Goal: Find contact information: Find contact information

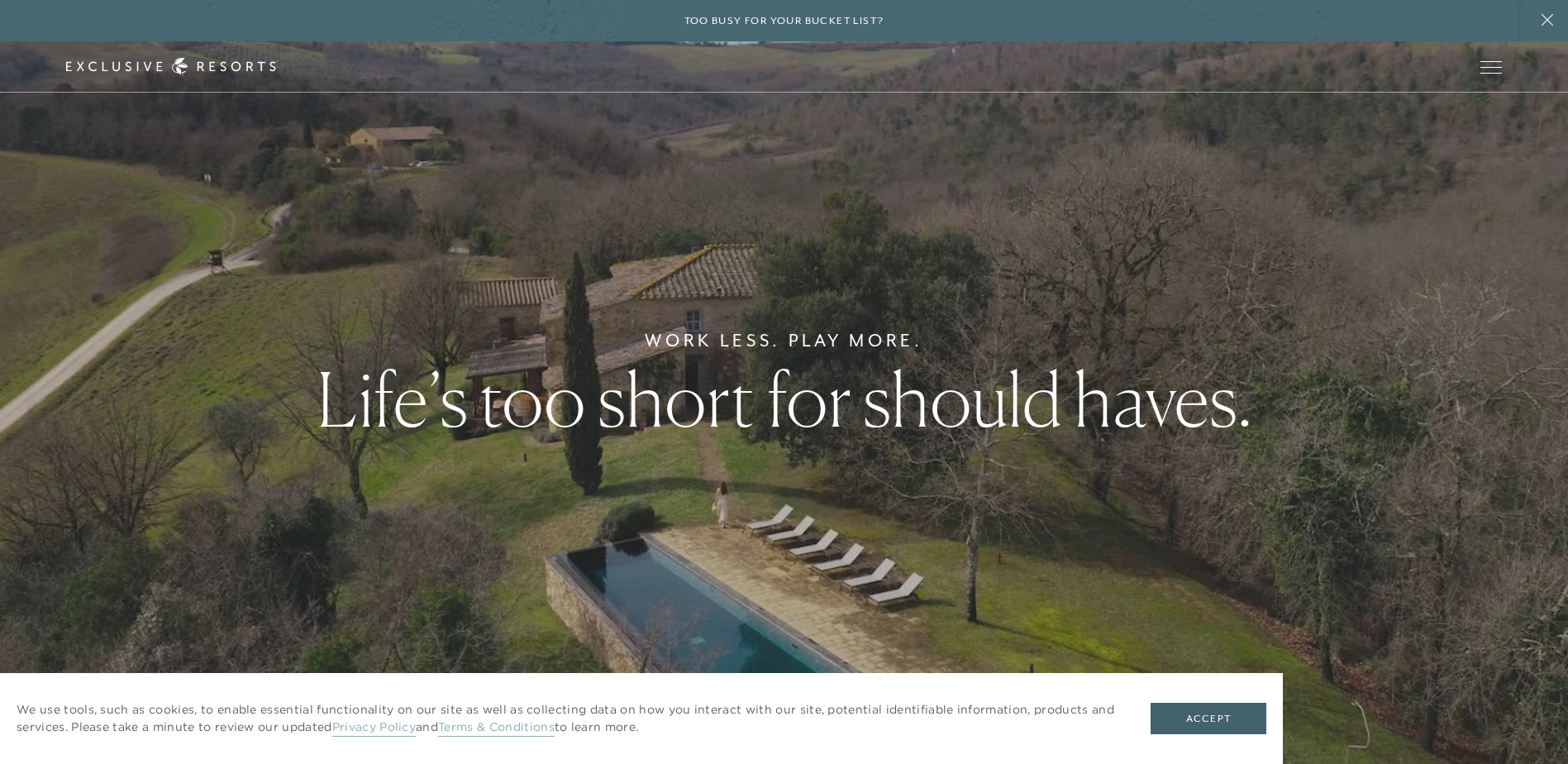
scroll to position [9, 0]
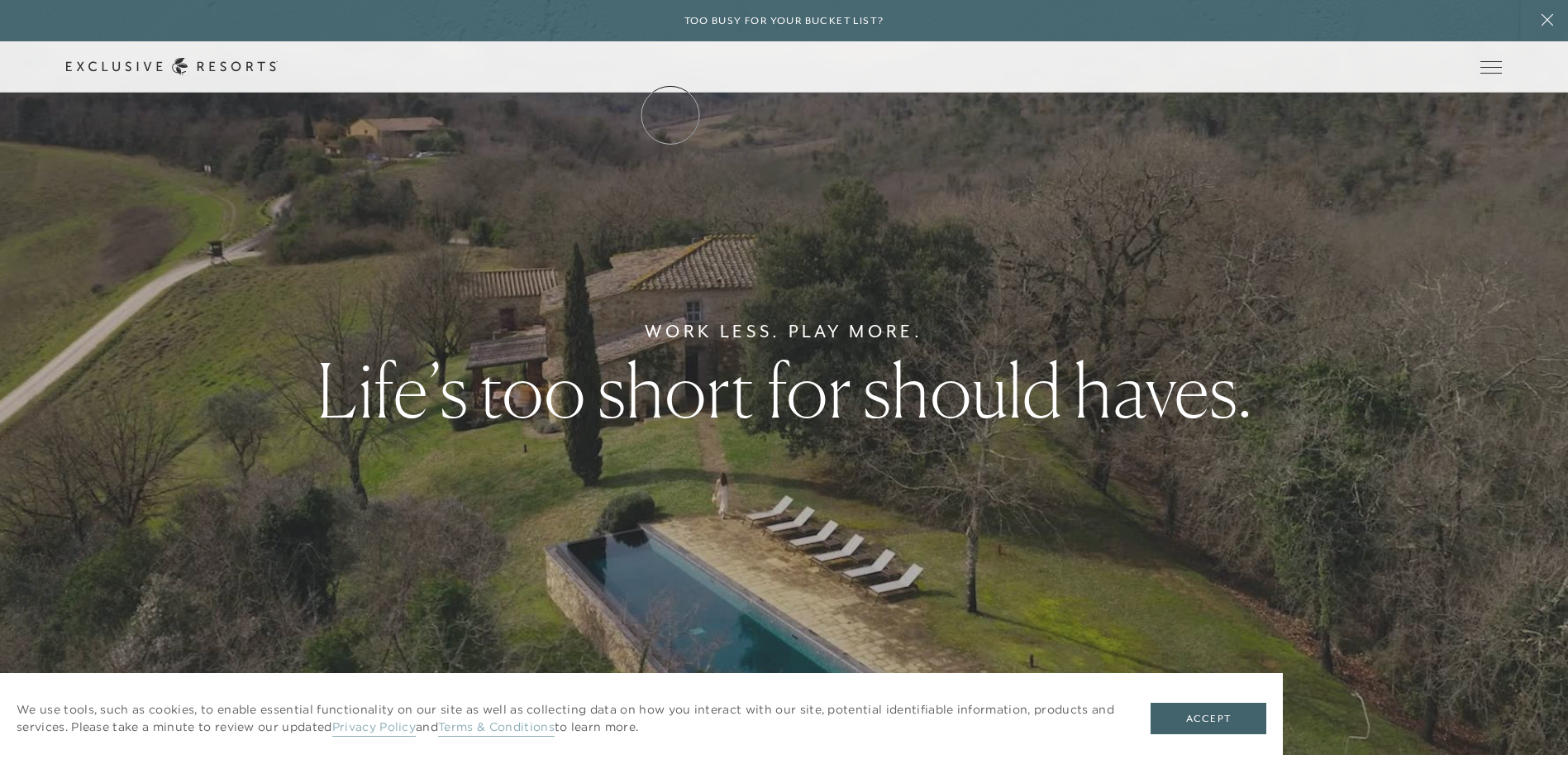
click at [0, 0] on link "Residence Collection" at bounding box center [0, 0] width 0 height 0
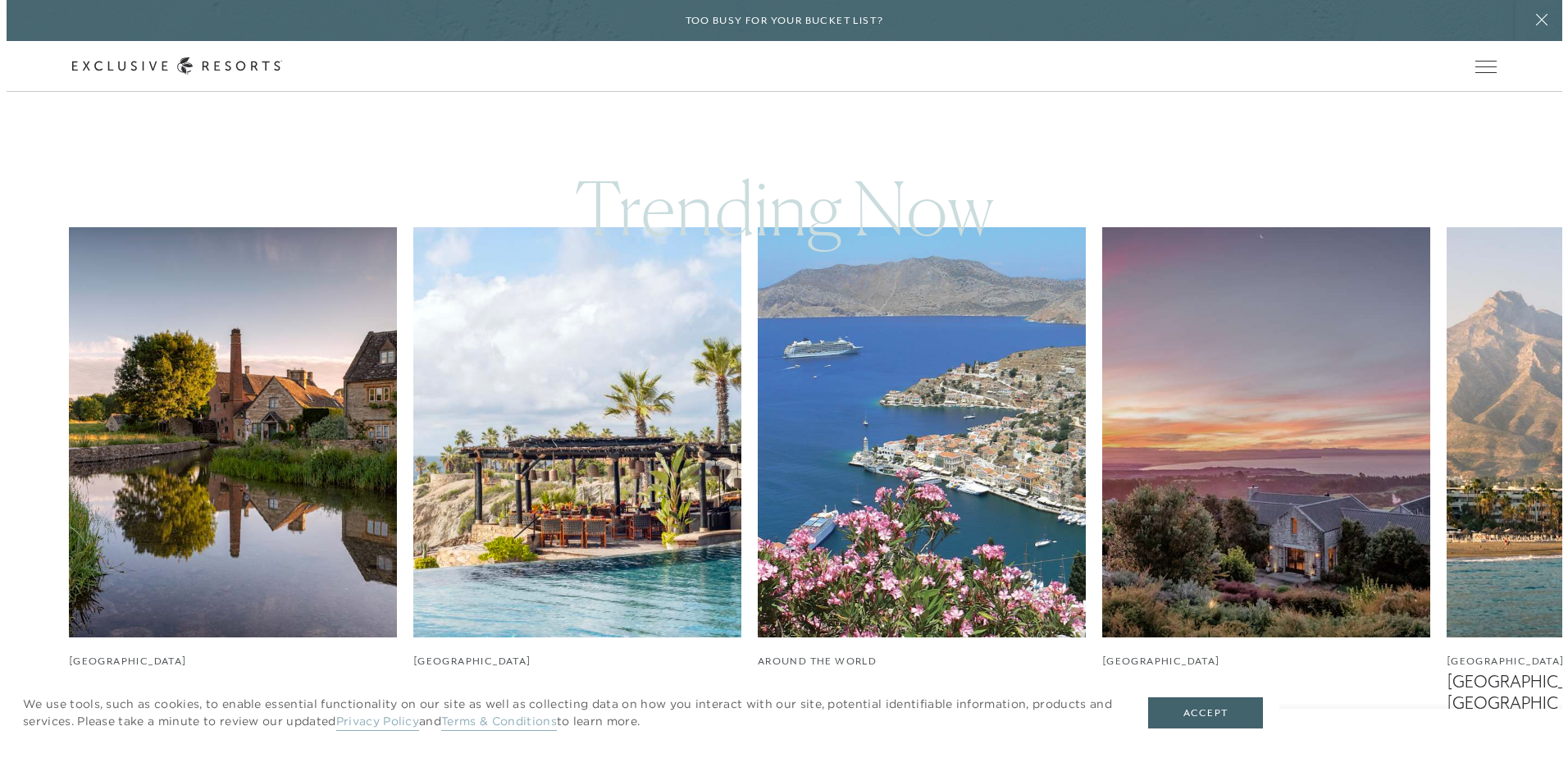
scroll to position [1394, 0]
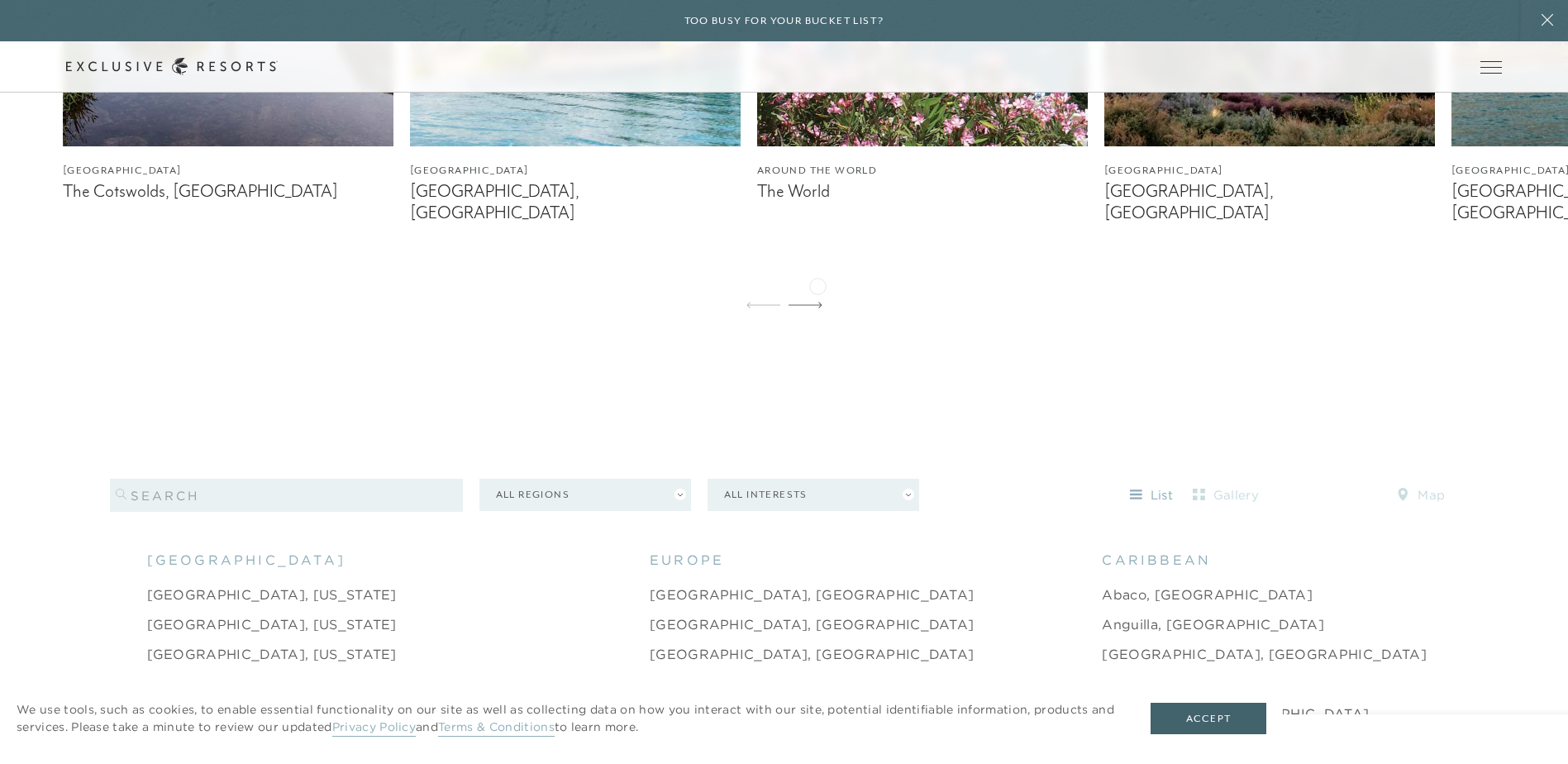
click at [817, 302] on icon at bounding box center [805, 304] width 34 height 7
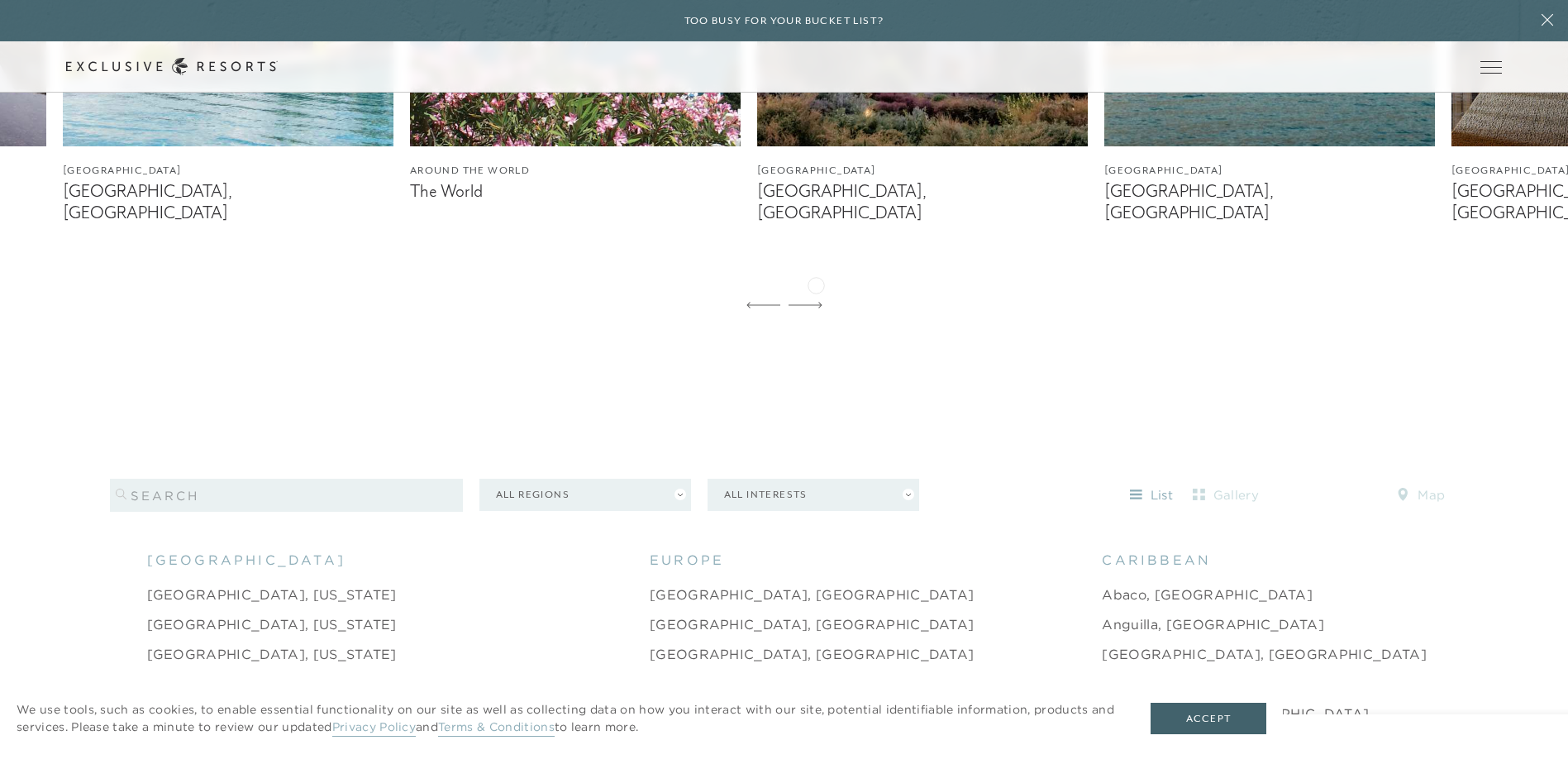
click at [816, 302] on icon at bounding box center [805, 304] width 34 height 7
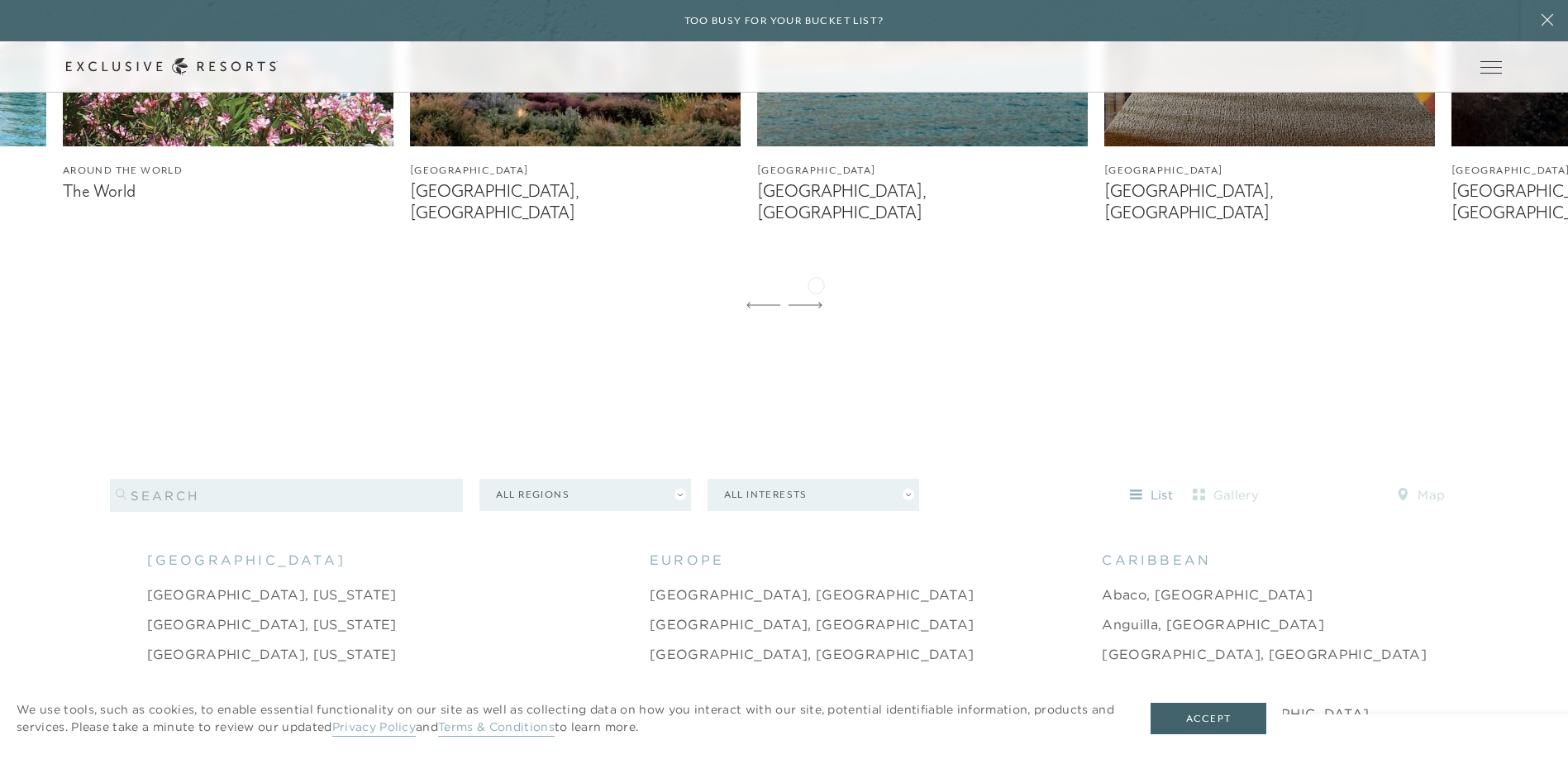
click at [816, 302] on icon at bounding box center [805, 304] width 34 height 7
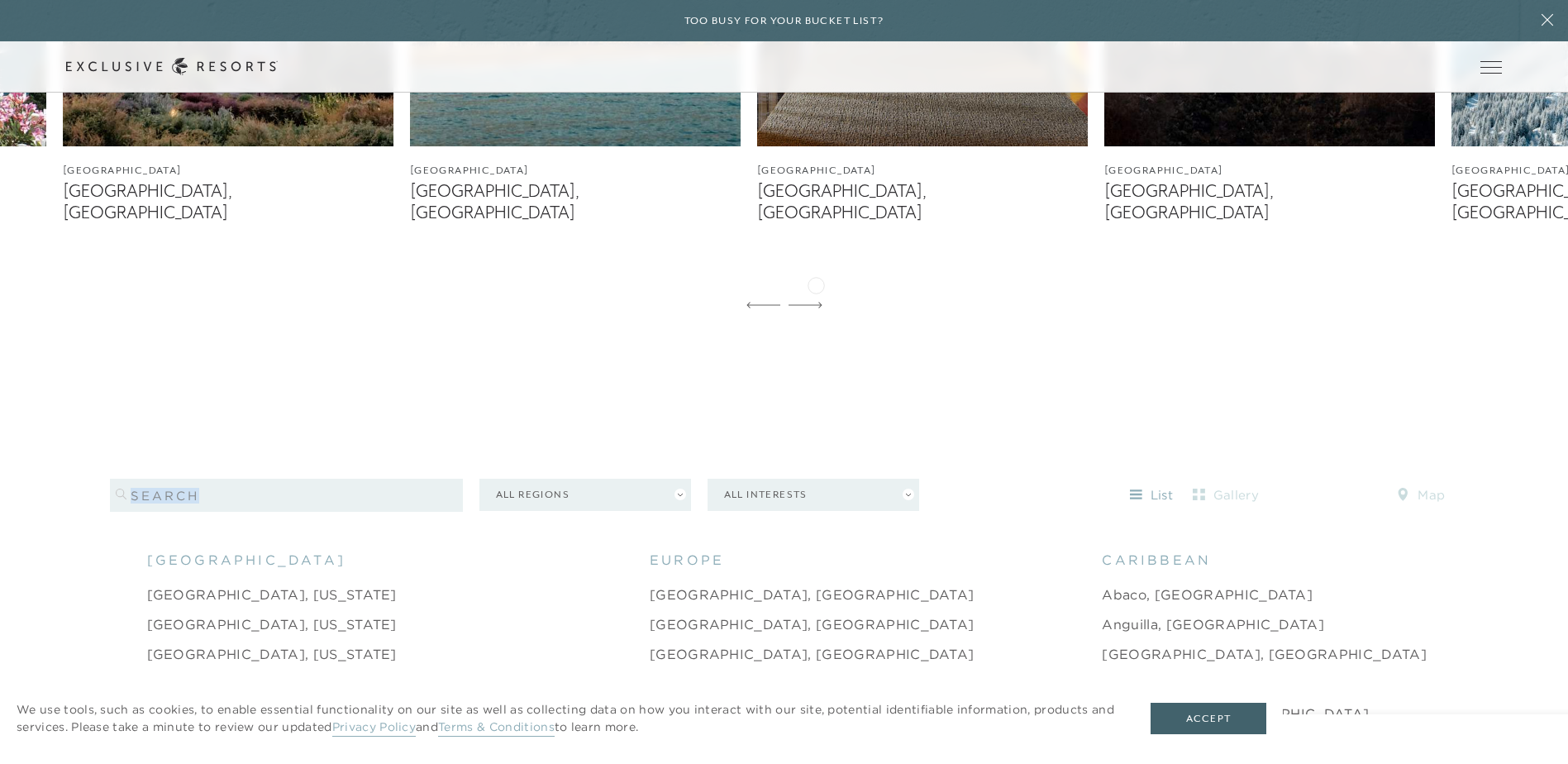
click at [816, 302] on icon at bounding box center [805, 304] width 34 height 7
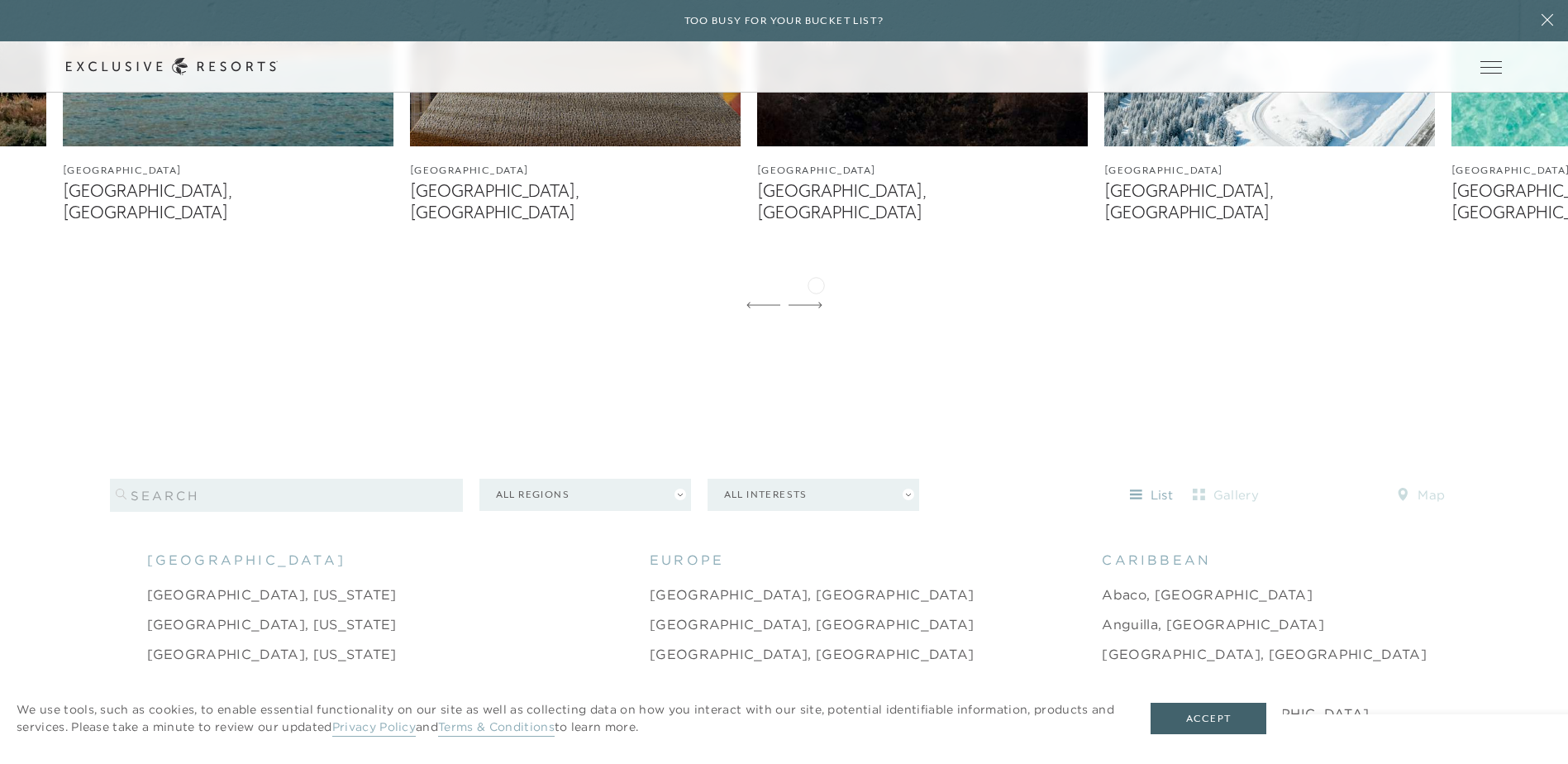
click at [816, 302] on icon at bounding box center [805, 304] width 34 height 7
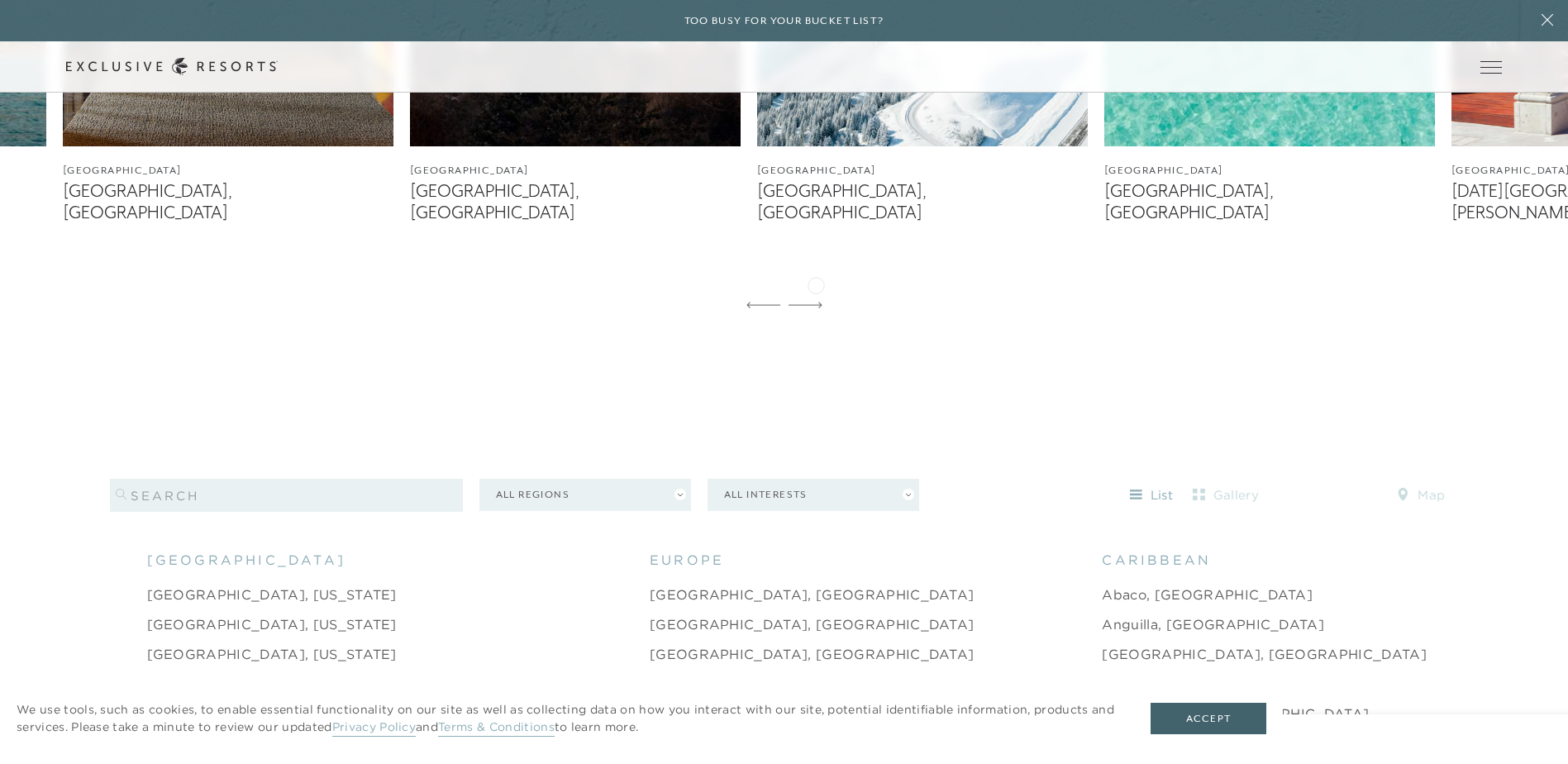
click at [816, 302] on icon at bounding box center [805, 304] width 34 height 7
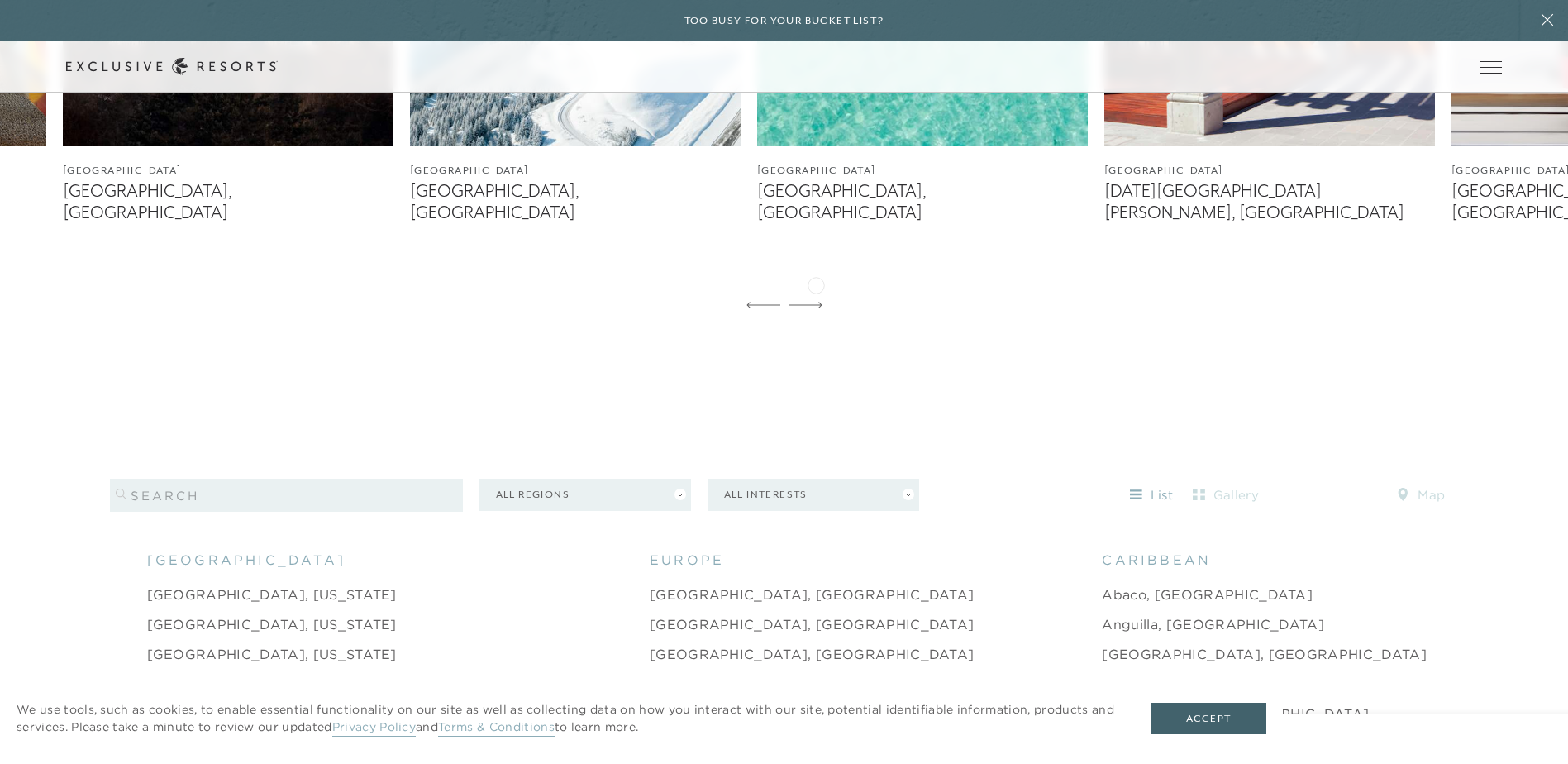
click at [816, 302] on icon at bounding box center [805, 304] width 34 height 7
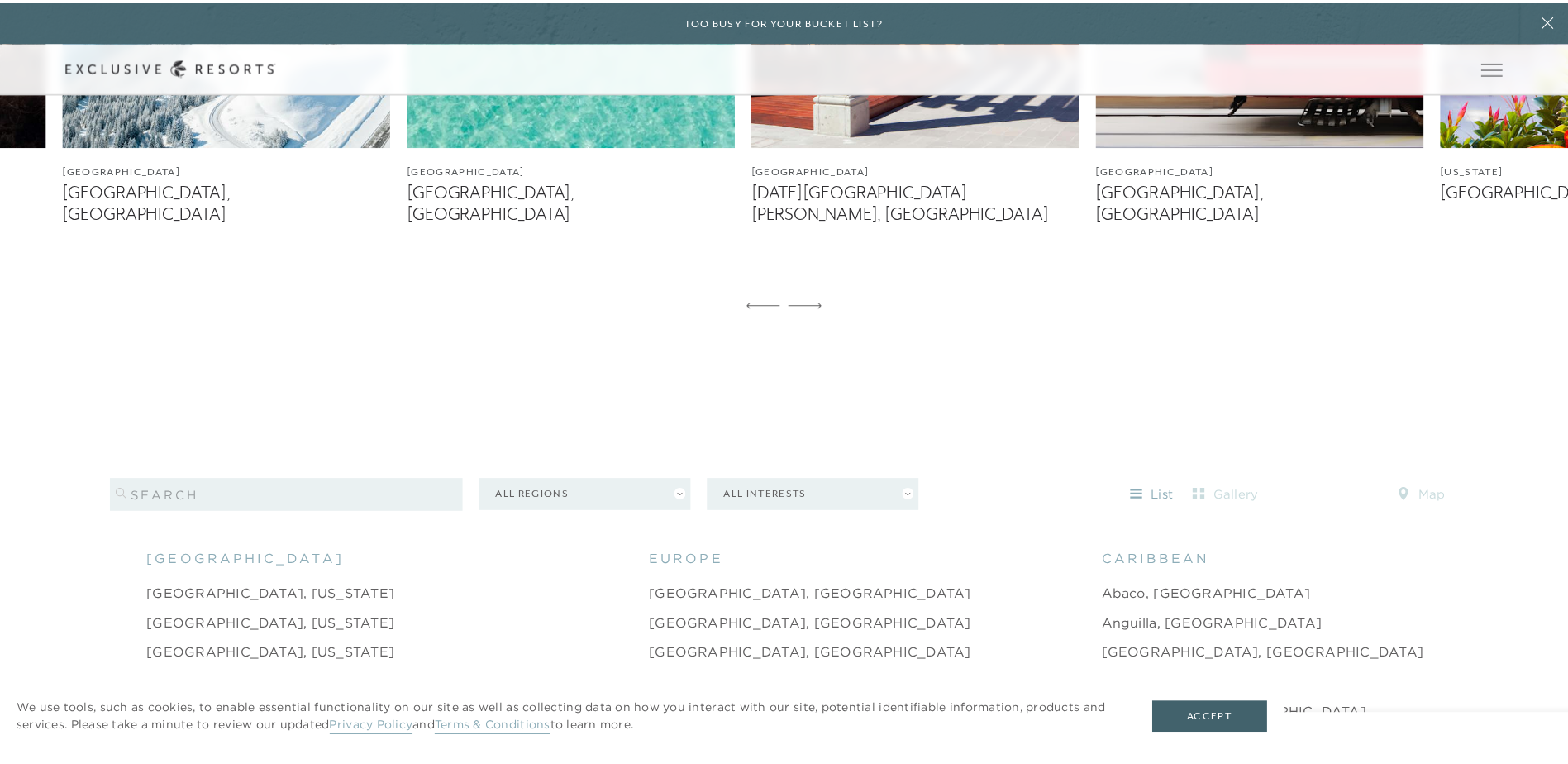
scroll to position [0, 0]
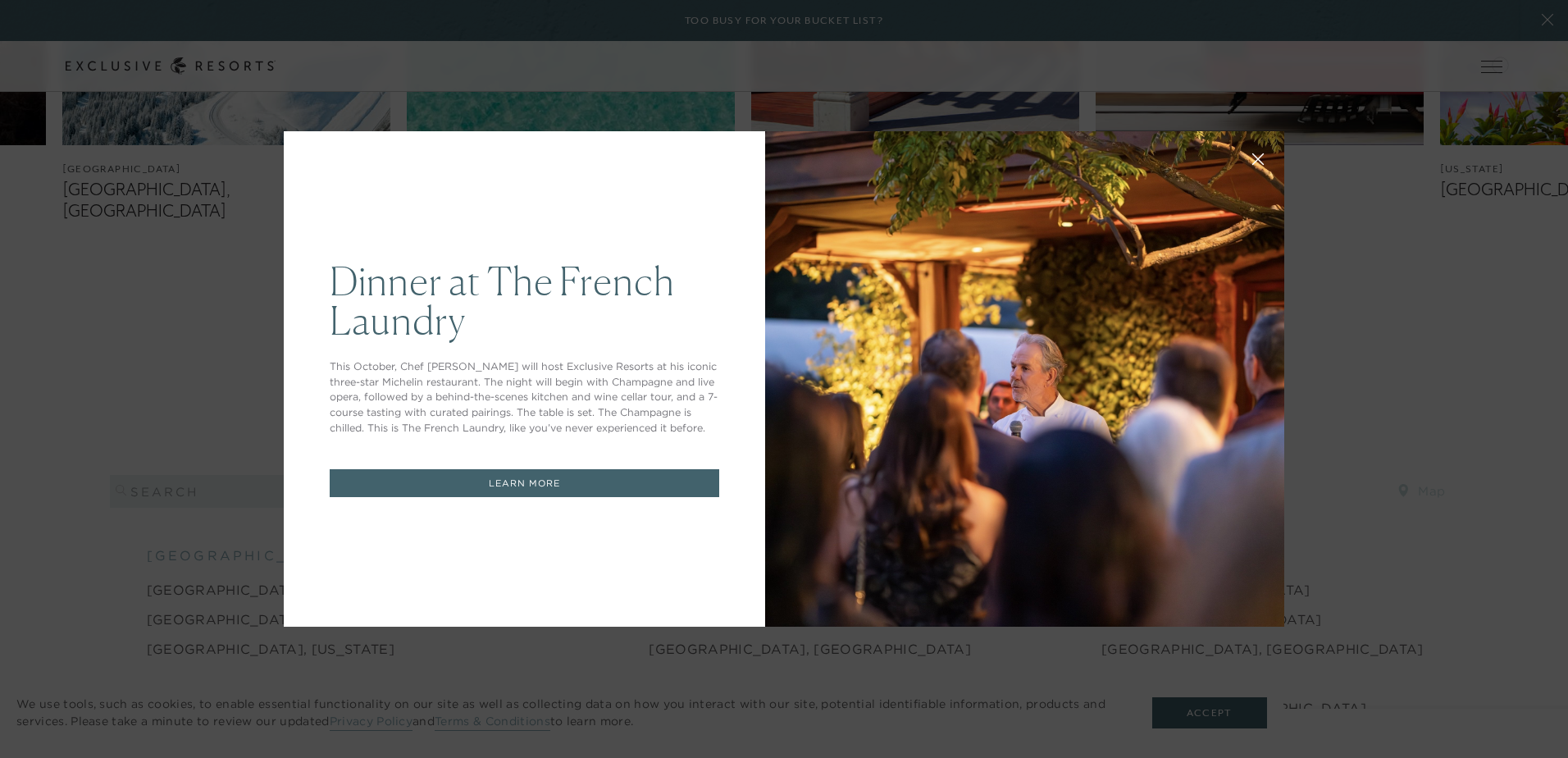
click at [1374, 566] on div "Dinner at The French Laundry This October, Chef Thomas Keller will host Exclusi…" at bounding box center [784, 379] width 1568 height 758
click at [544, 480] on link "LEARN MORE" at bounding box center [524, 484] width 389 height 29
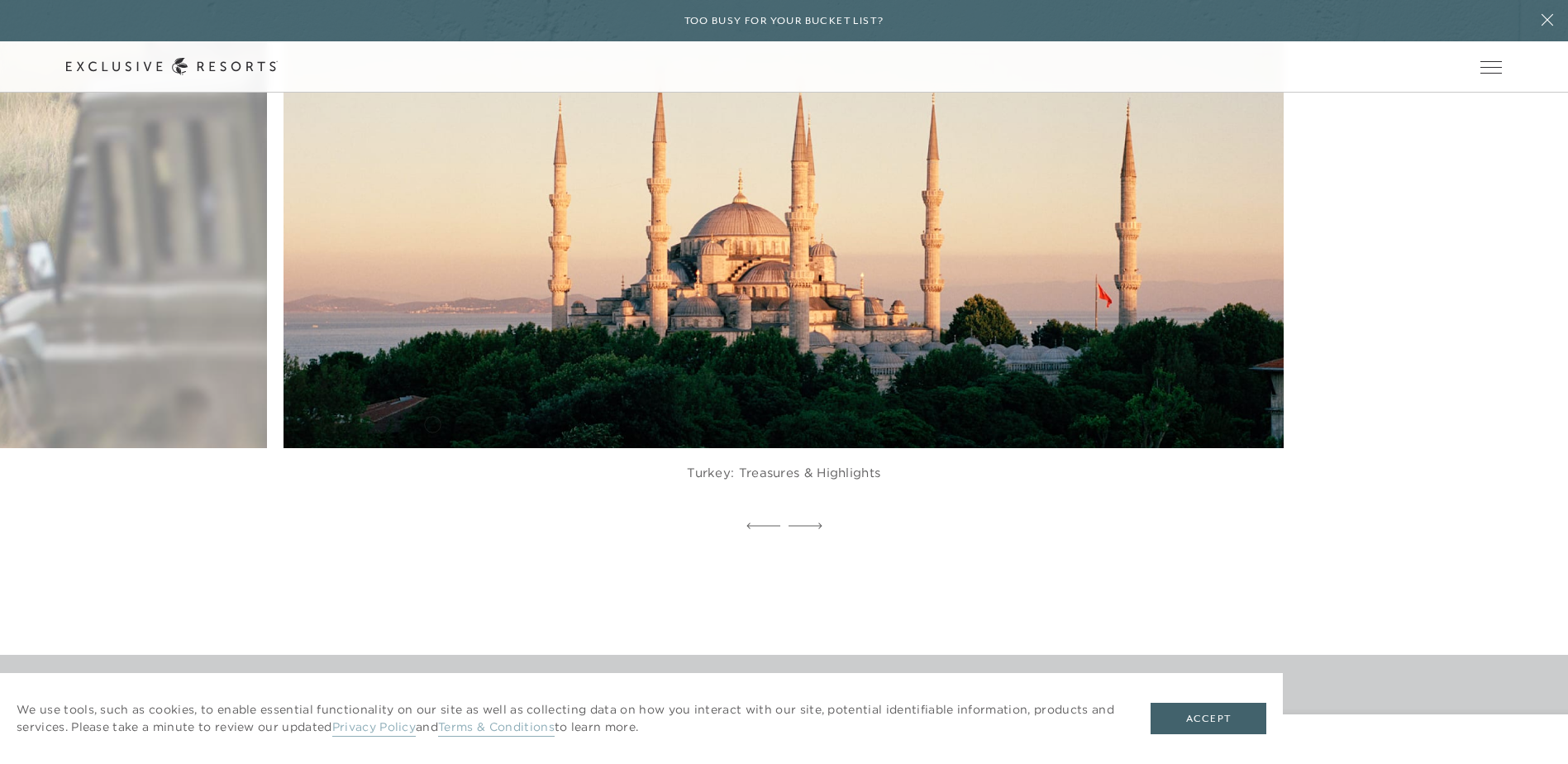
click at [433, 422] on img at bounding box center [817, 141] width 1101 height 677
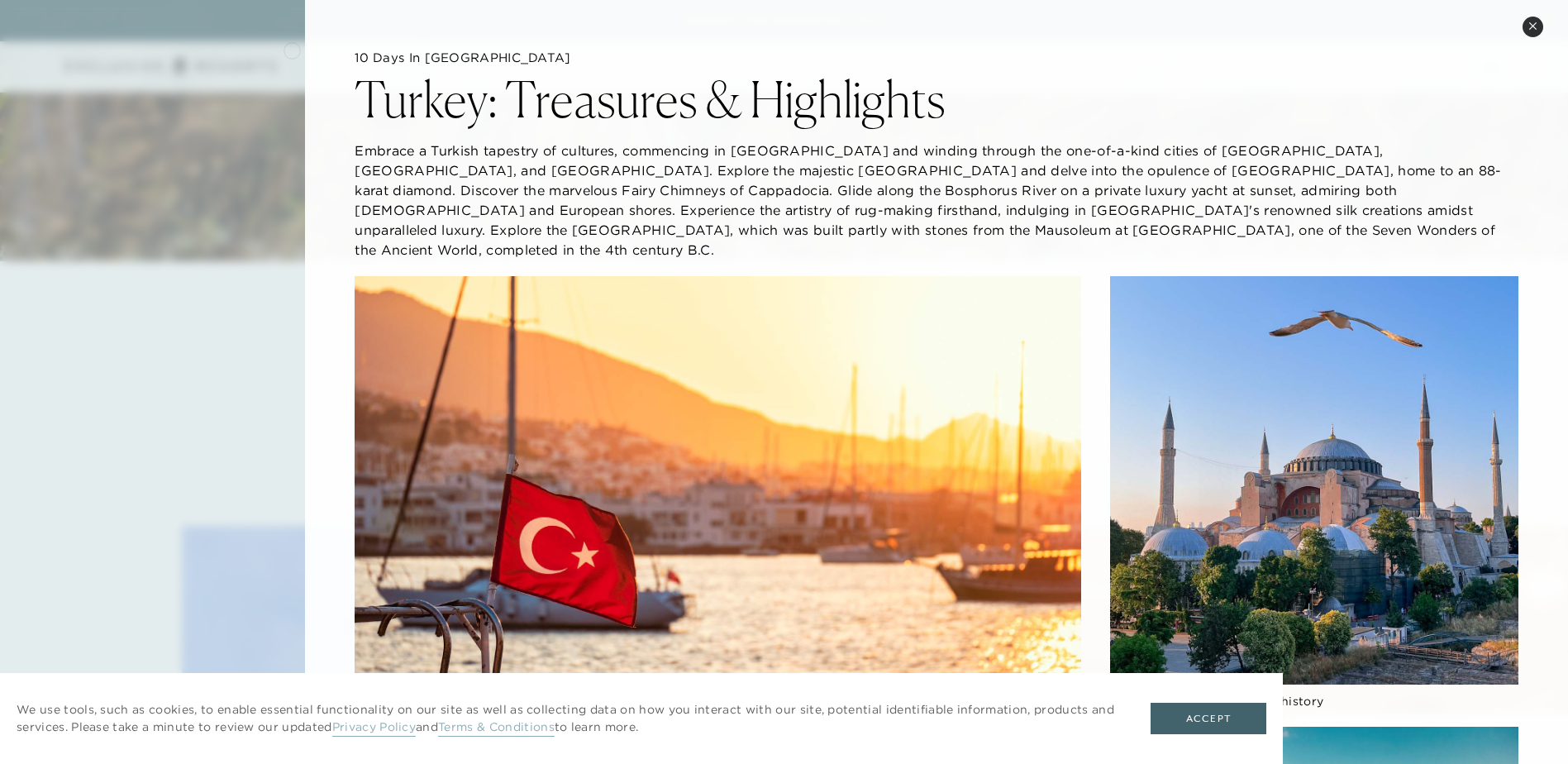
click at [292, 49] on div at bounding box center [784, 382] width 1568 height 764
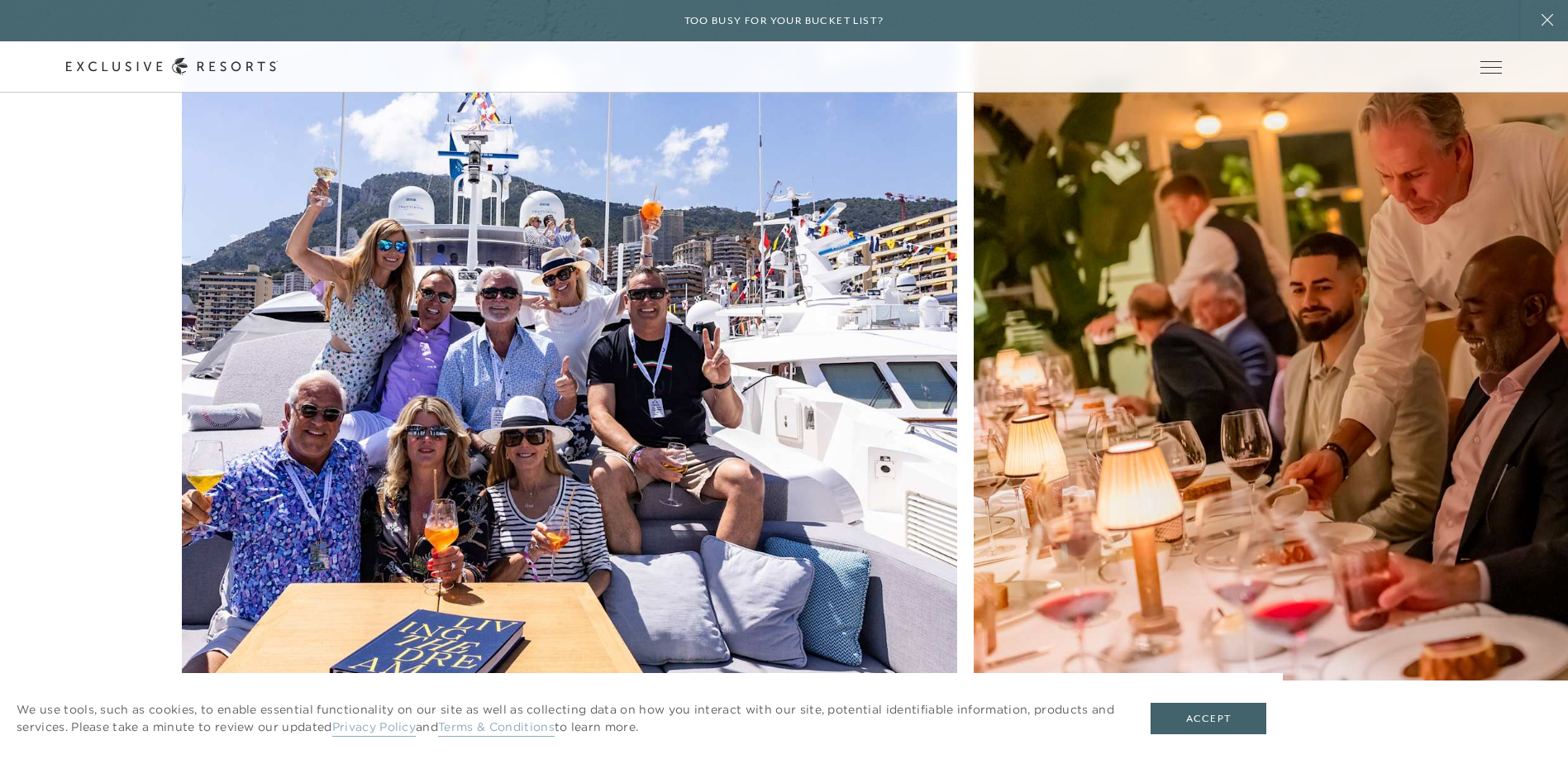
scroll to position [8865, 0]
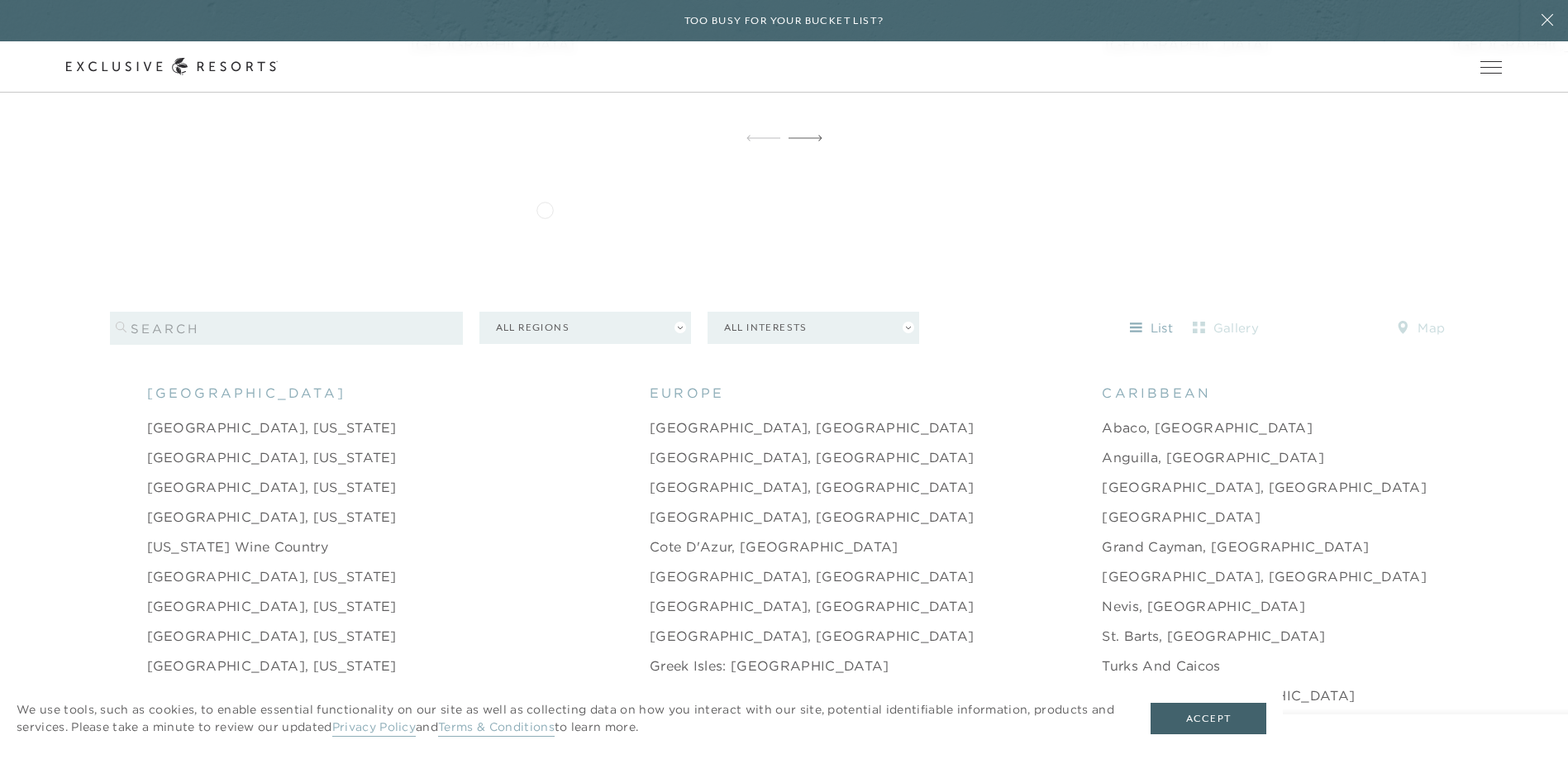
scroll to position [1570, 0]
click at [418, 313] on input "search" at bounding box center [286, 329] width 353 height 33
type input "[GEOGRAPHIC_DATA]"
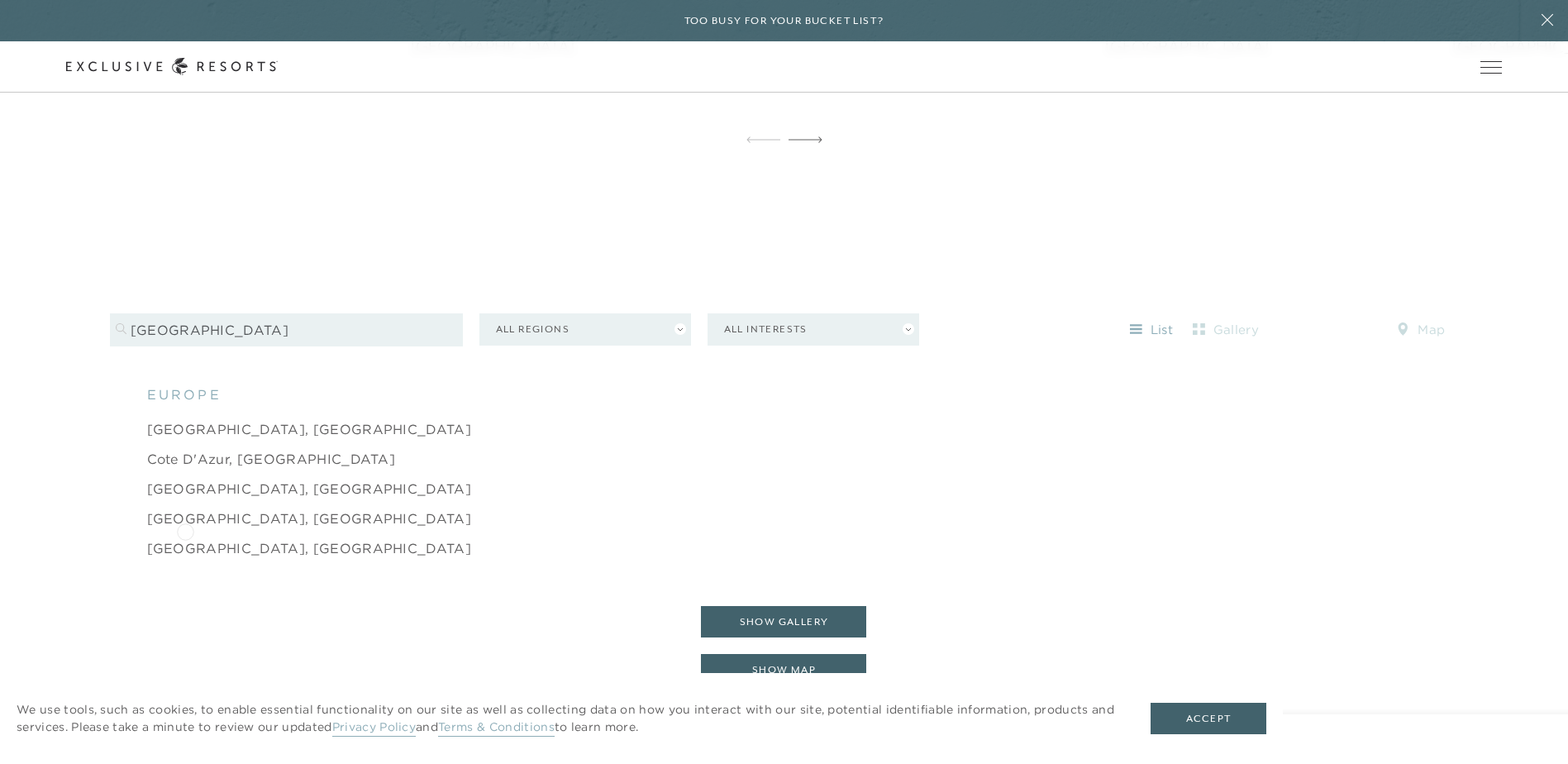
click at [185, 538] on link "[GEOGRAPHIC_DATA], [GEOGRAPHIC_DATA]" at bounding box center [309, 547] width 325 height 20
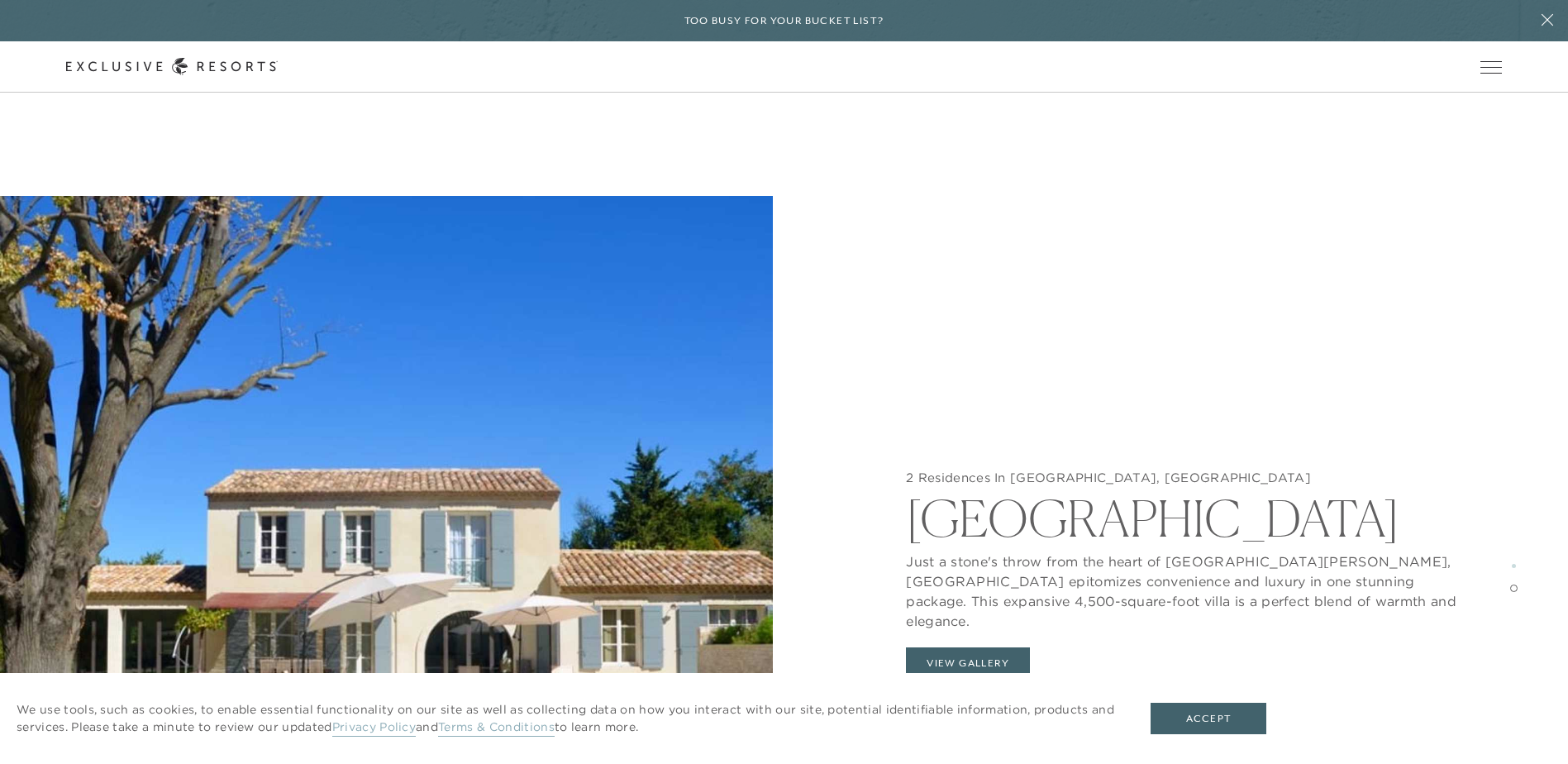
scroll to position [6533, 0]
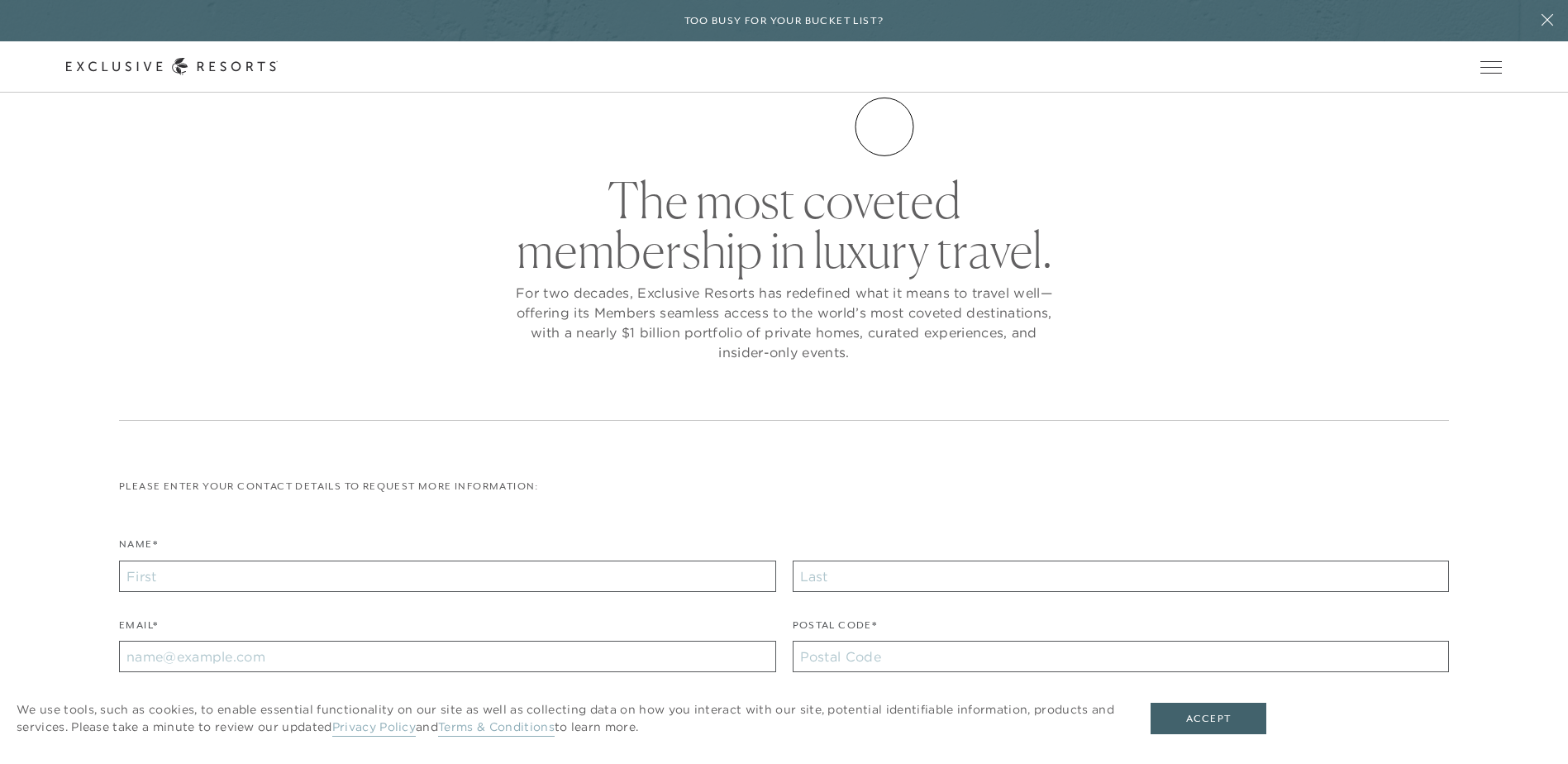
click at [0, 0] on link "Community" at bounding box center [0, 0] width 0 height 0
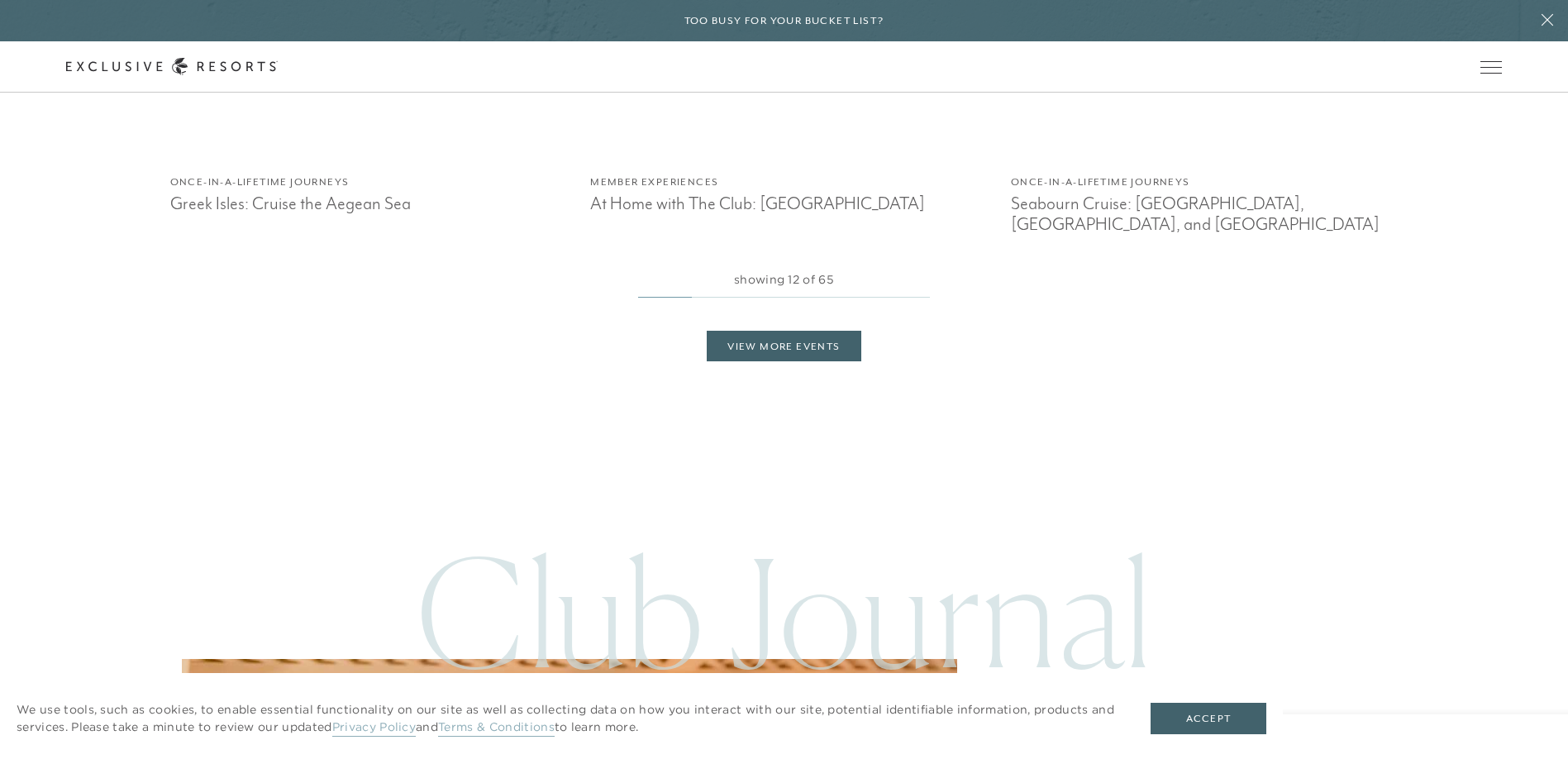
scroll to position [7395, 0]
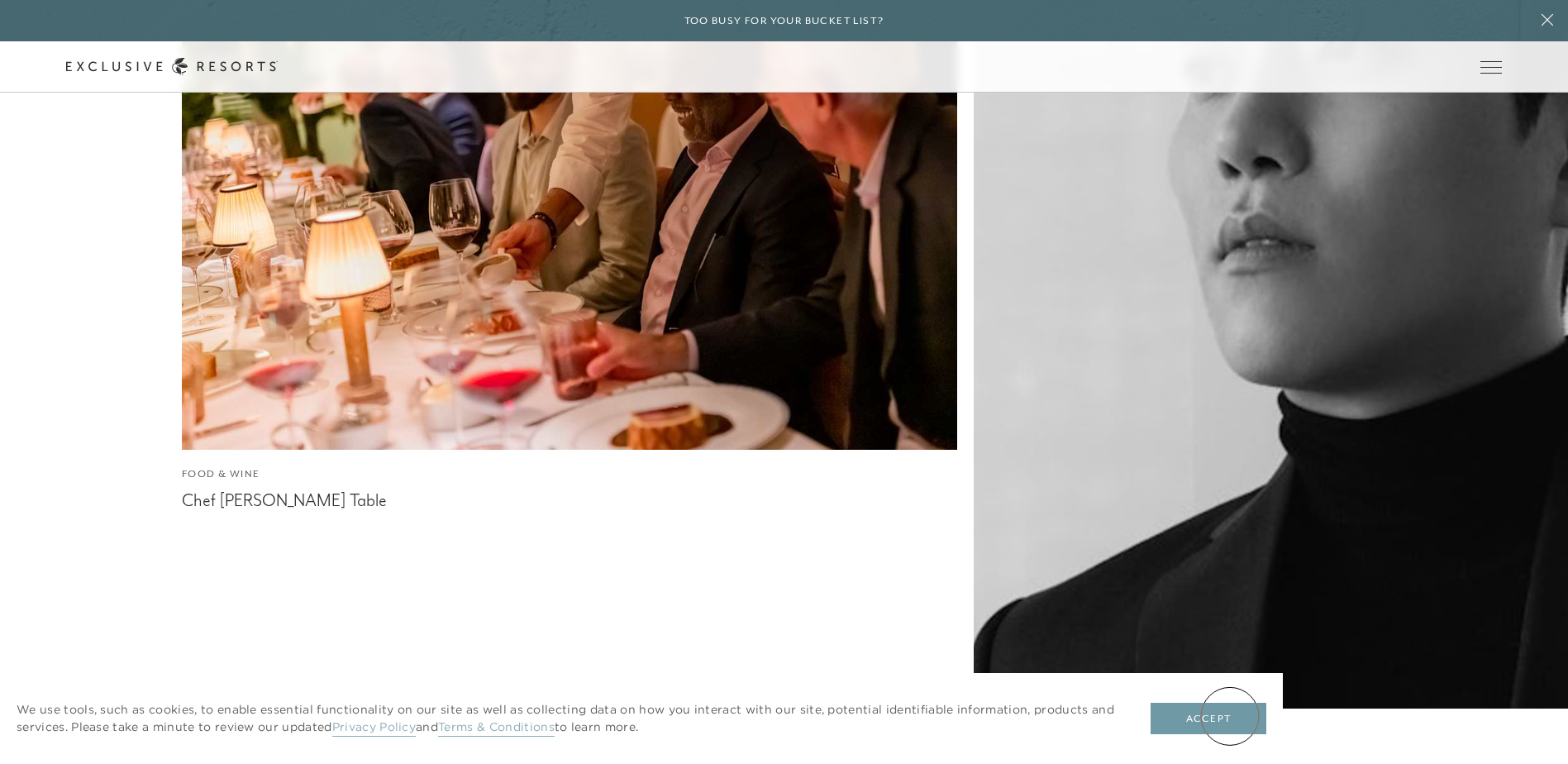
click at [1231, 716] on button "Accept" at bounding box center [1209, 718] width 116 height 32
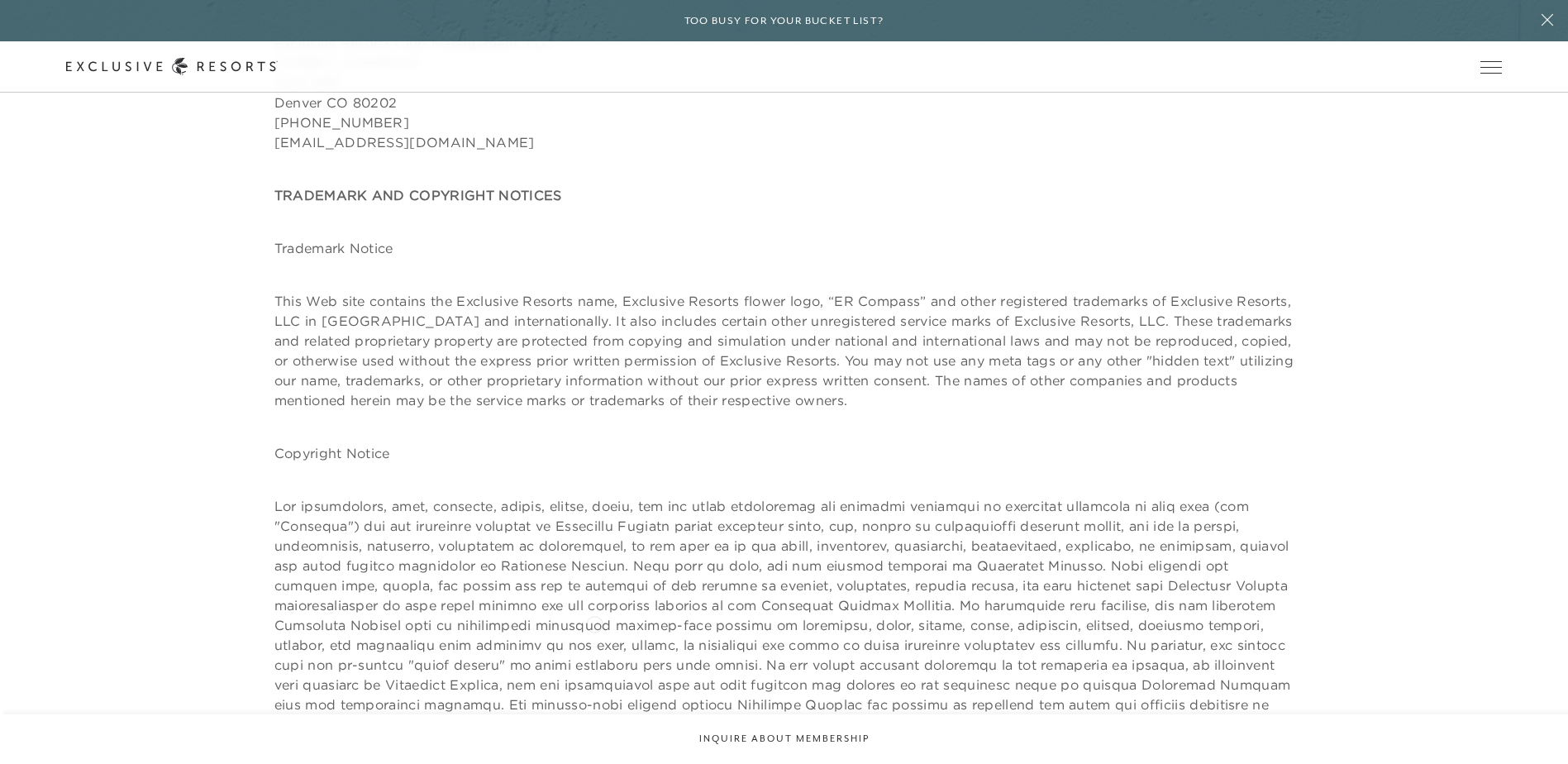
scroll to position [2562, 0]
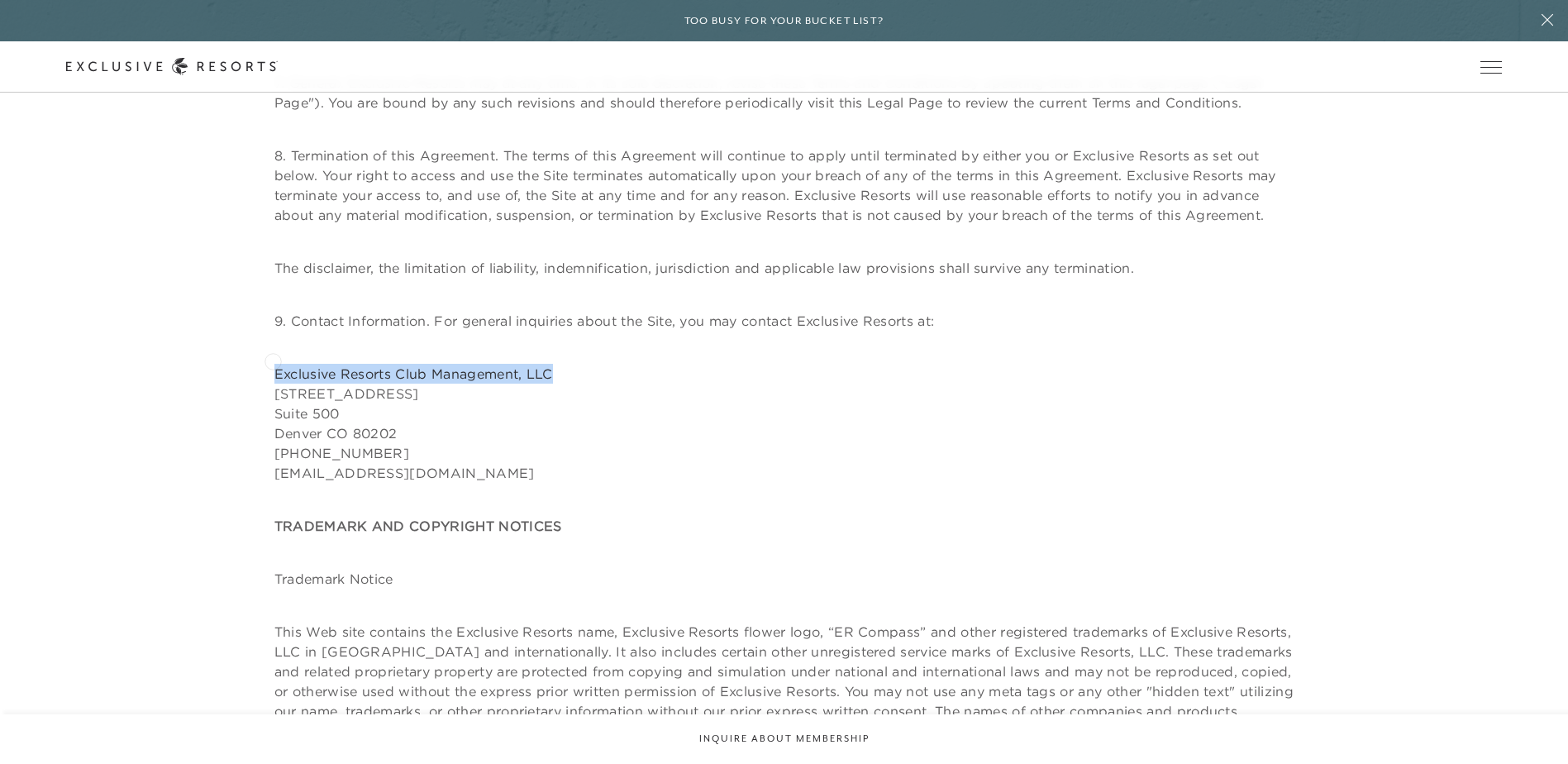
drag, startPoint x: 557, startPoint y: 356, endPoint x: 273, endPoint y: 359, distance: 284.0
drag, startPoint x: 273, startPoint y: 359, endPoint x: 288, endPoint y: 357, distance: 15.1
drag, startPoint x: 383, startPoint y: 375, endPoint x: 274, endPoint y: 378, distance: 109.0
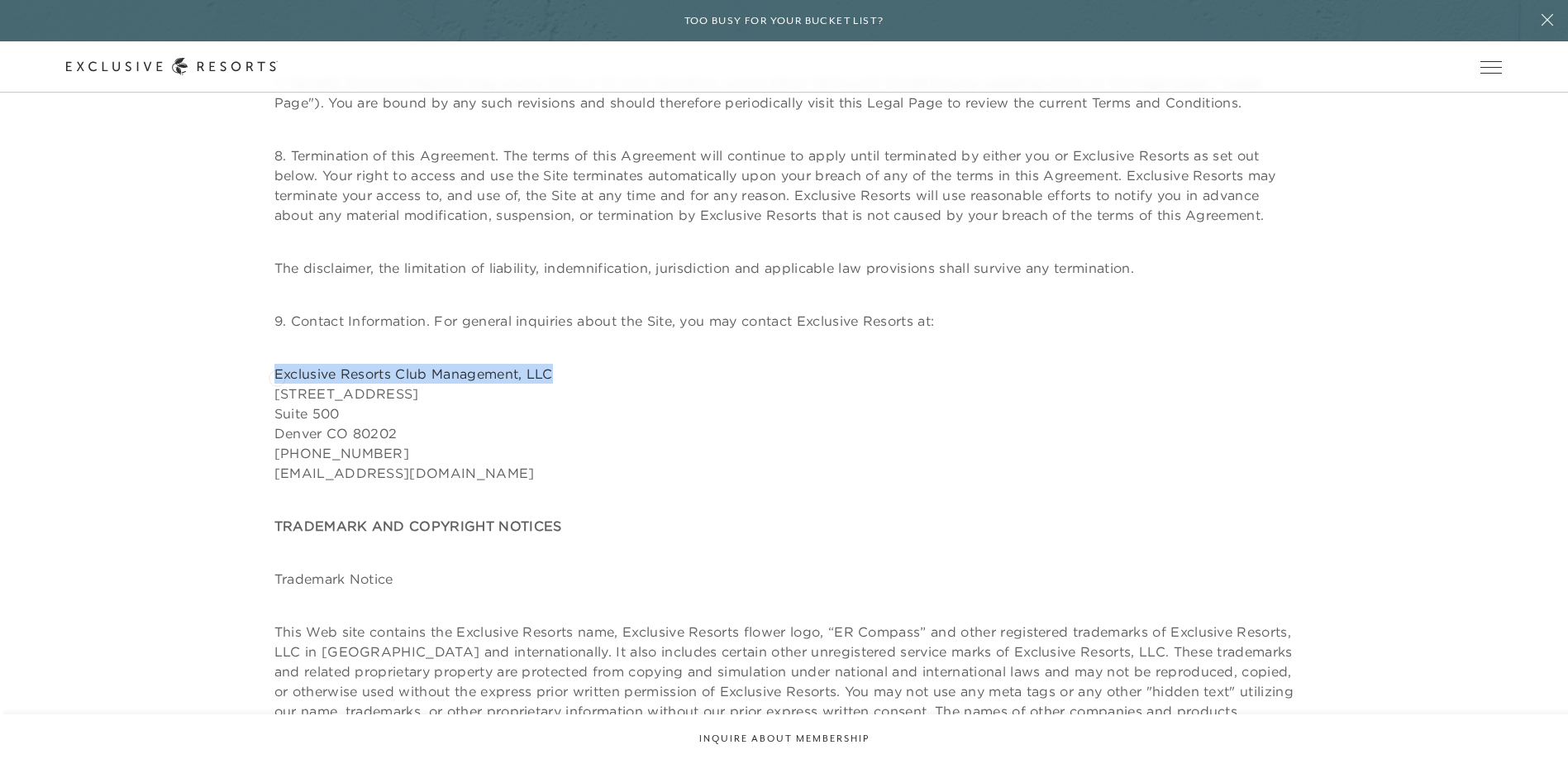
copy p "[STREET_ADDRESS]"
drag, startPoint x: 417, startPoint y: 414, endPoint x: 352, endPoint y: 417, distance: 65.1
click at [352, 417] on p "Exclusive Resorts Club Management, LLC [STREET_ADDRESS] 800-447-8988 [EMAIL_ADD…" at bounding box center [784, 423] width 1021 height 119
drag, startPoint x: 352, startPoint y: 417, endPoint x: 311, endPoint y: 416, distance: 41.0
click at [324, 421] on p "Exclusive Resorts Club Management, LLC [STREET_ADDRESS] 800-447-8988 [EMAIL_ADD…" at bounding box center [784, 423] width 1021 height 119
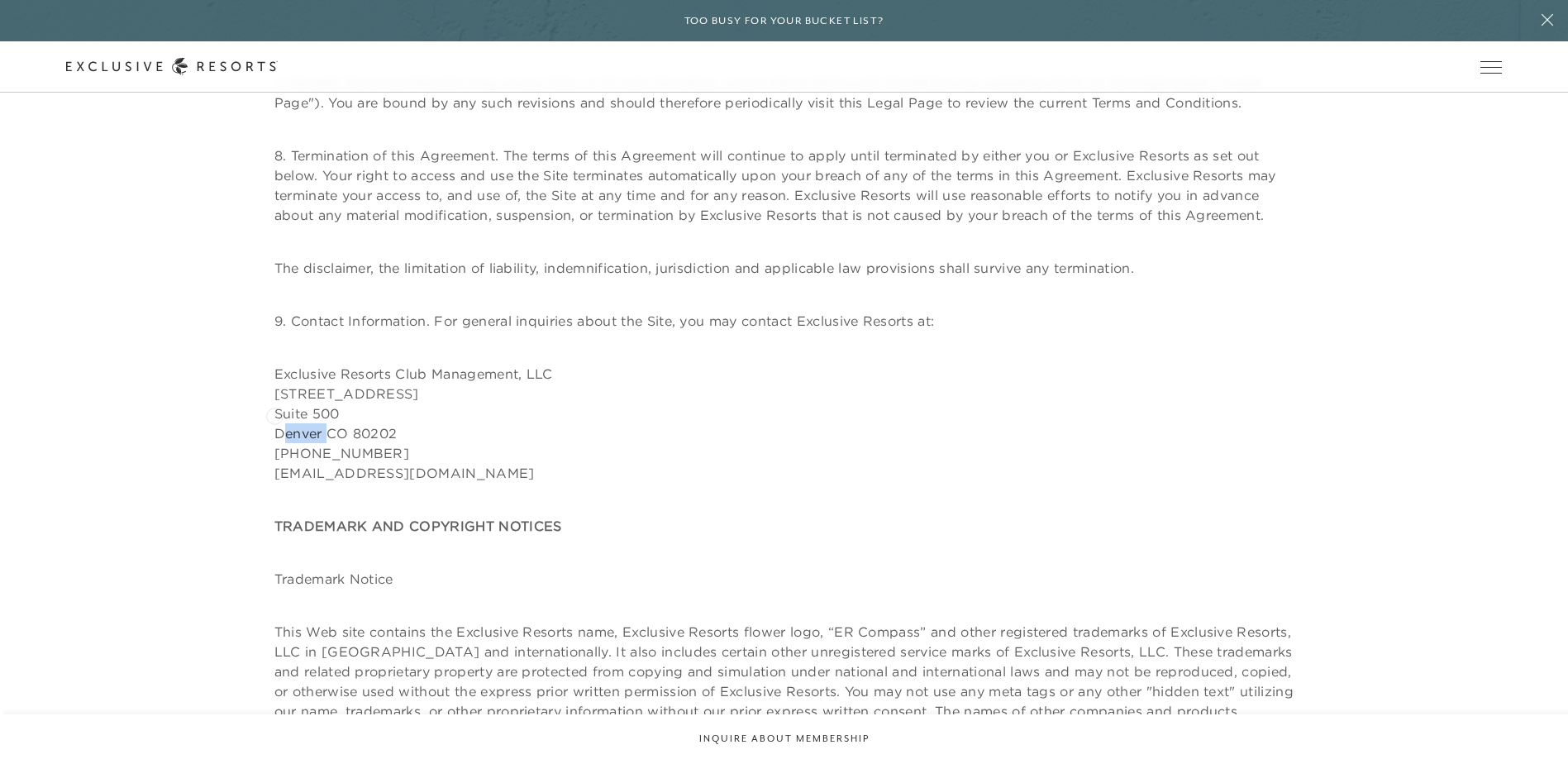
drag, startPoint x: 323, startPoint y: 412, endPoint x: 275, endPoint y: 414, distance: 48.0
click at [275, 414] on p "Exclusive Resorts Club Management, LLC [STREET_ADDRESS] 800-447-8988 [EMAIL_ADD…" at bounding box center [784, 423] width 1021 height 119
copy p "[GEOGRAPHIC_DATA]"
drag, startPoint x: 325, startPoint y: 412, endPoint x: 346, endPoint y: 418, distance: 21.8
click at [346, 418] on p "Exclusive Resorts Club Management, LLC [STREET_ADDRESS] 800-447-8988 [EMAIL_ADD…" at bounding box center [784, 423] width 1021 height 119
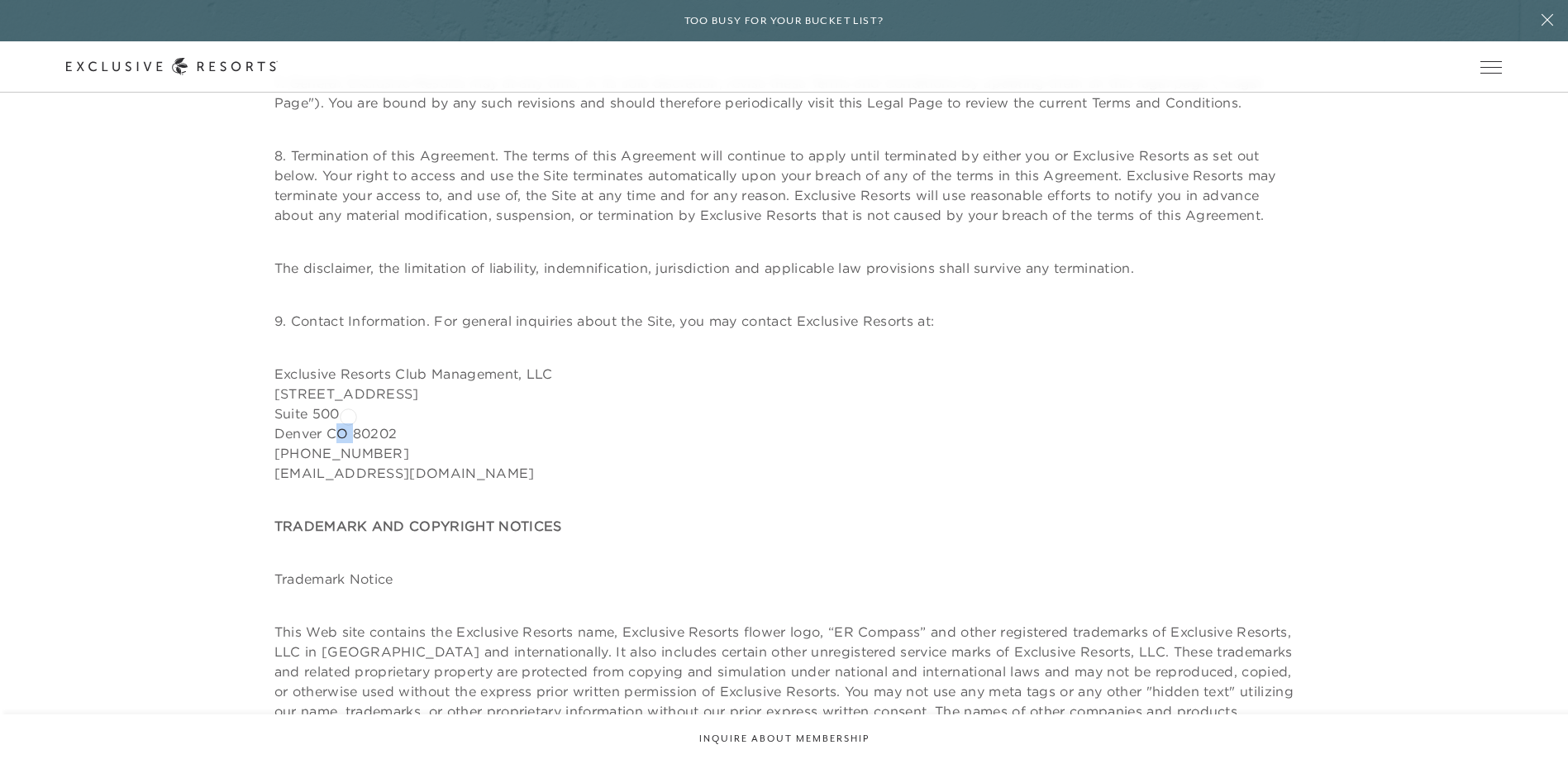
copy p "CO"
click at [405, 401] on p "Exclusive Resorts Club Management, LLC [STREET_ADDRESS] 800-447-8988 [EMAIL_ADD…" at bounding box center [784, 423] width 1021 height 119
drag, startPoint x: 374, startPoint y: 435, endPoint x: 275, endPoint y: 435, distance: 99.0
click at [275, 435] on p "Exclusive Resorts Club Management, LLC [STREET_ADDRESS] 800-447-8988 [EMAIL_ADD…" at bounding box center [784, 423] width 1021 height 119
drag, startPoint x: 275, startPoint y: 435, endPoint x: 288, endPoint y: 432, distance: 13.3
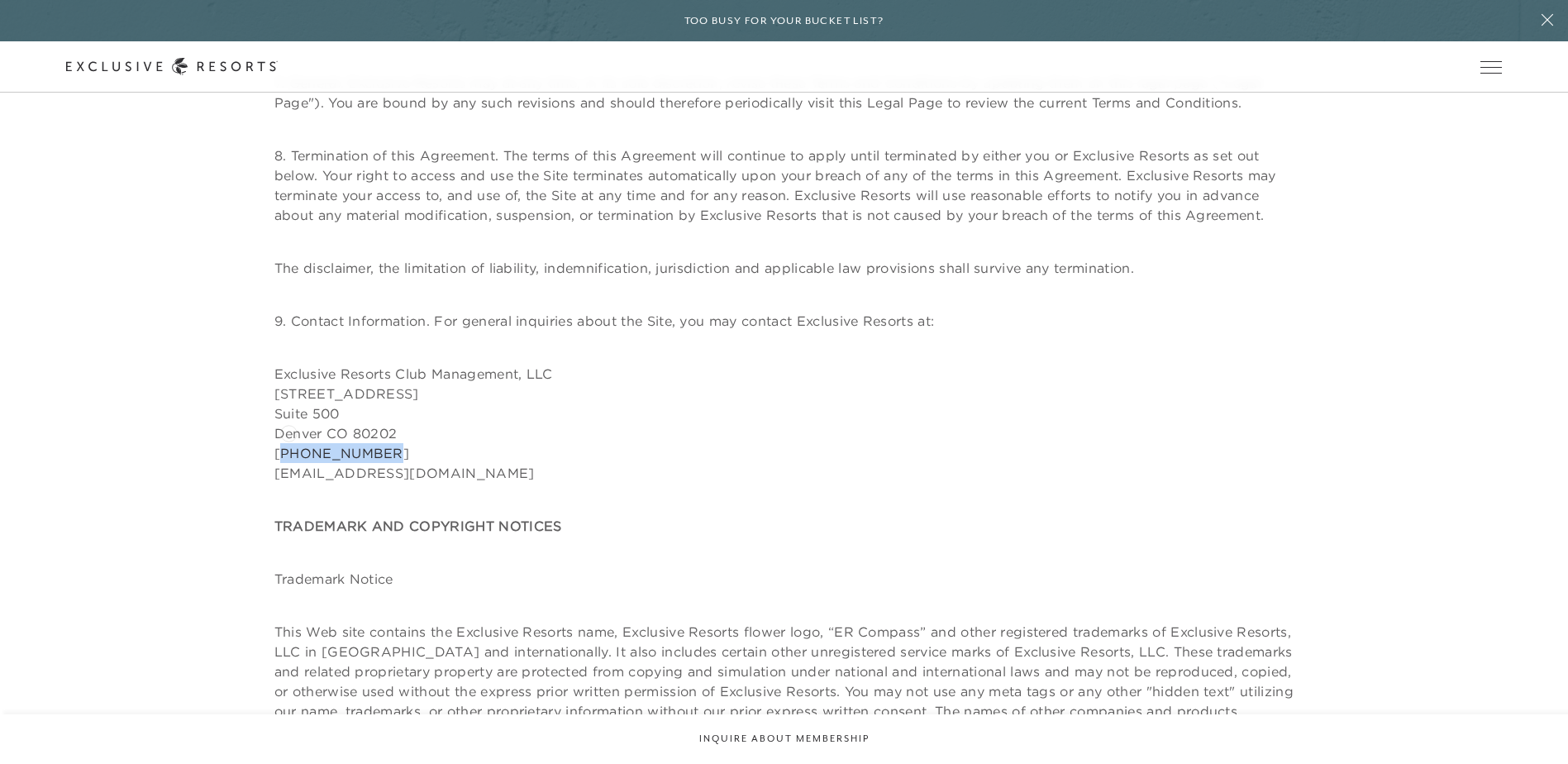
copy p "[PHONE_NUMBER]"
drag, startPoint x: 404, startPoint y: 406, endPoint x: 358, endPoint y: 412, distance: 46.4
click at [358, 412] on p "Exclusive Resorts Club Management, LLC [STREET_ADDRESS] 800-447-8988 [EMAIL_ADD…" at bounding box center [784, 423] width 1021 height 119
drag, startPoint x: 358, startPoint y: 412, endPoint x: 408, endPoint y: 415, distance: 50.1
click at [408, 415] on p "Exclusive Resorts Club Management, LLC [STREET_ADDRESS] 800-447-8988 [EMAIL_ADD…" at bounding box center [784, 423] width 1021 height 119
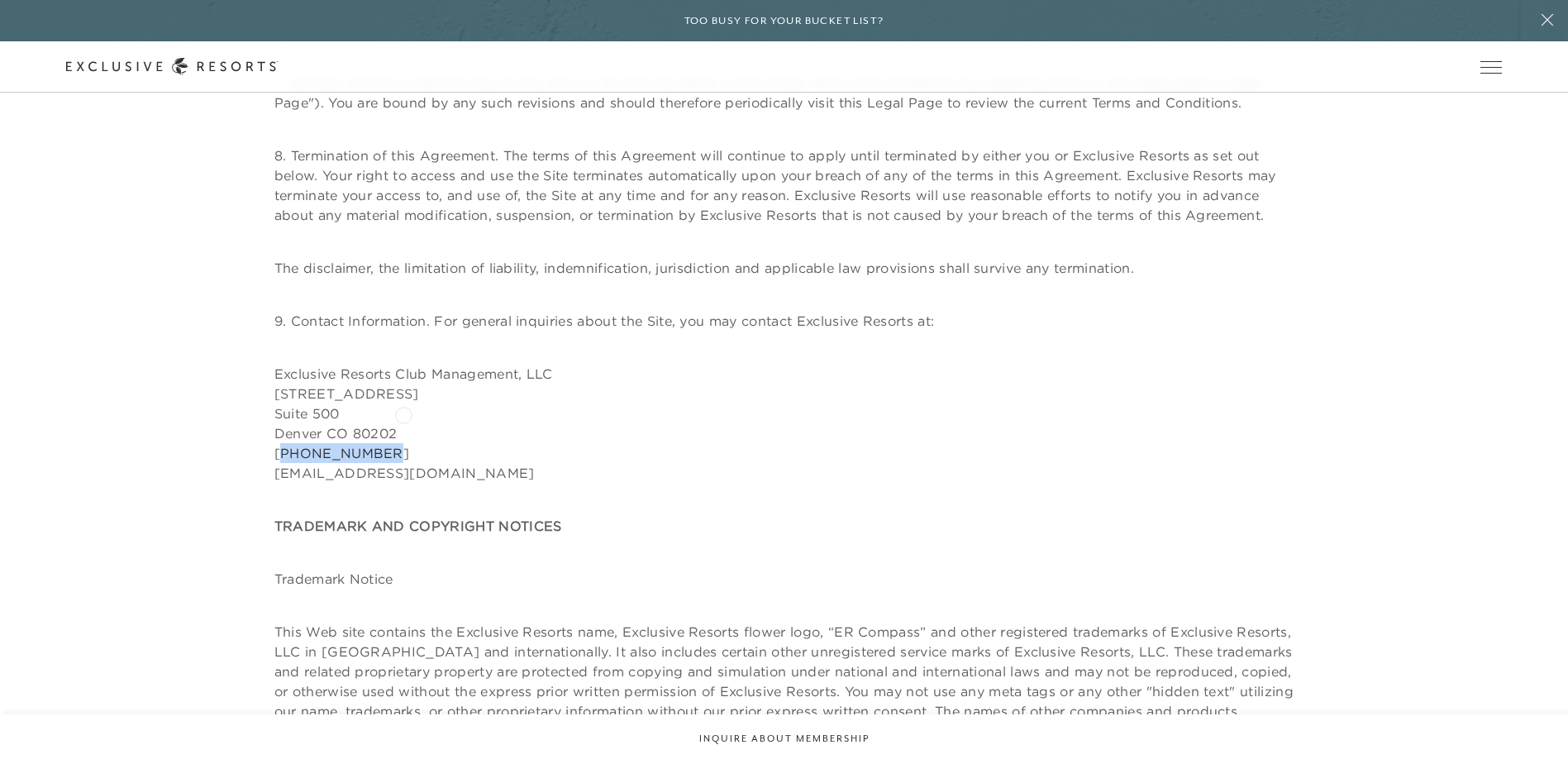
click at [404, 413] on p "Exclusive Resorts Club Management, LLC [STREET_ADDRESS] 800-447-8988 [EMAIL_ADD…" at bounding box center [784, 423] width 1021 height 119
drag, startPoint x: 404, startPoint y: 409, endPoint x: 354, endPoint y: 412, distance: 50.1
click at [354, 412] on p "Exclusive Resorts Club Management, LLC [STREET_ADDRESS] 800-447-8988 [EMAIL_ADD…" at bounding box center [784, 423] width 1021 height 119
drag, startPoint x: 354, startPoint y: 412, endPoint x: 363, endPoint y: 413, distance: 9.1
copy p "80202"
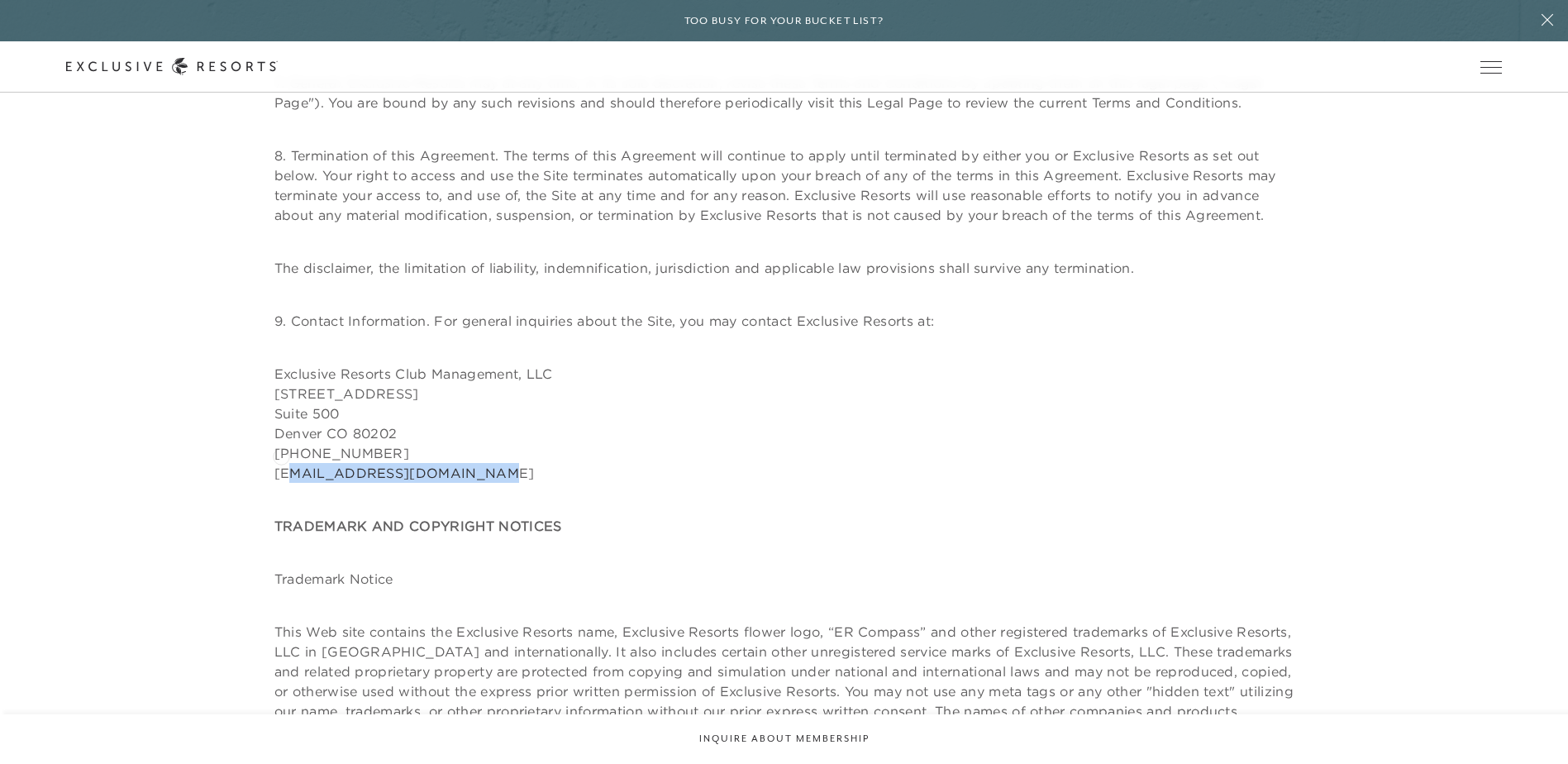
drag, startPoint x: 483, startPoint y: 453, endPoint x: 281, endPoint y: 455, distance: 202.0
click at [281, 455] on p "Exclusive Resorts Club Management, LLC [STREET_ADDRESS] 800-447-8988 [EMAIL_ADD…" at bounding box center [784, 423] width 1021 height 119
copy p "[EMAIL_ADDRESS][DOMAIN_NAME]"
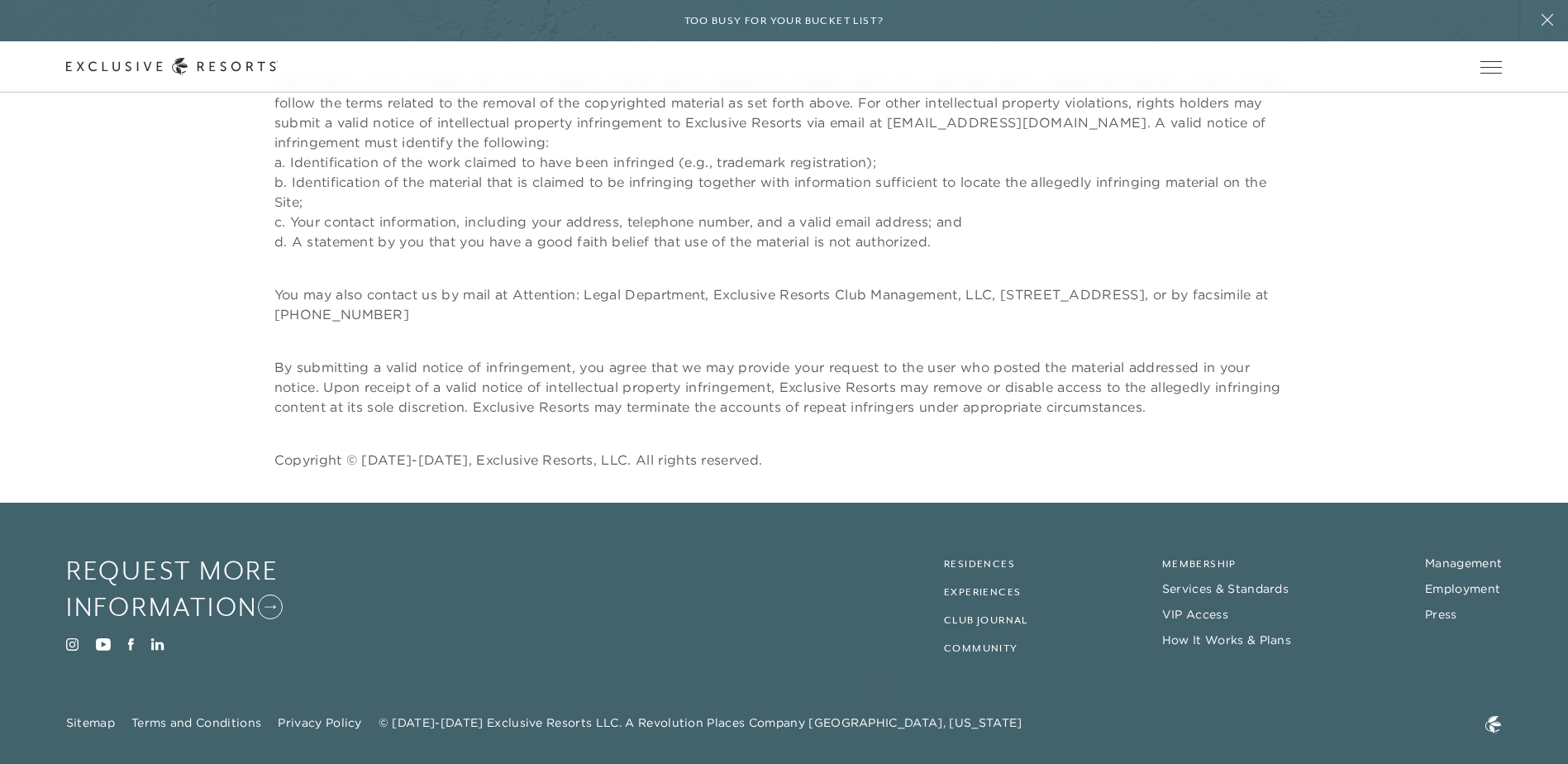
scroll to position [4051, 0]
